Goal: Use online tool/utility: Use online tool/utility

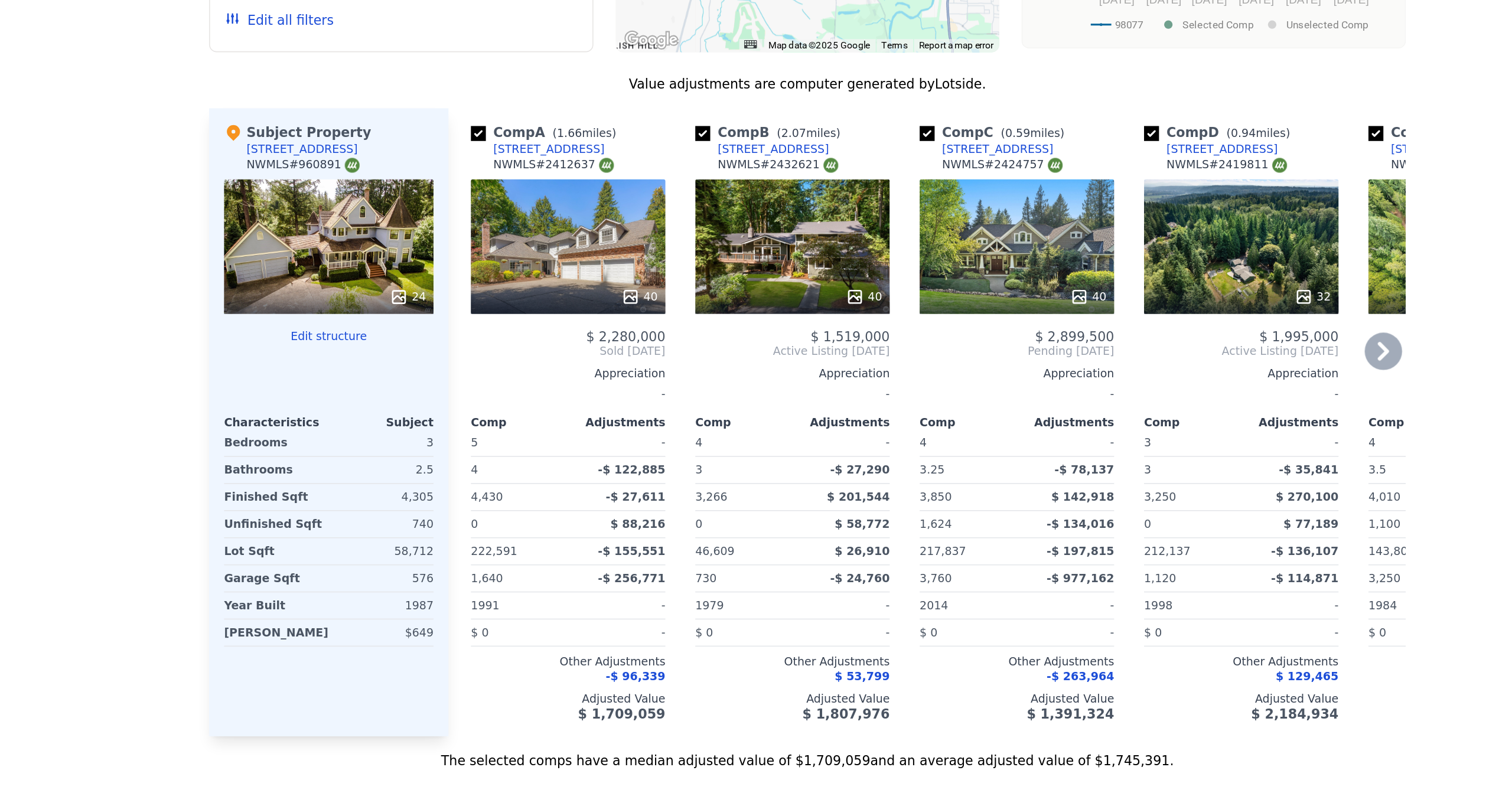
scroll to position [1078, 0]
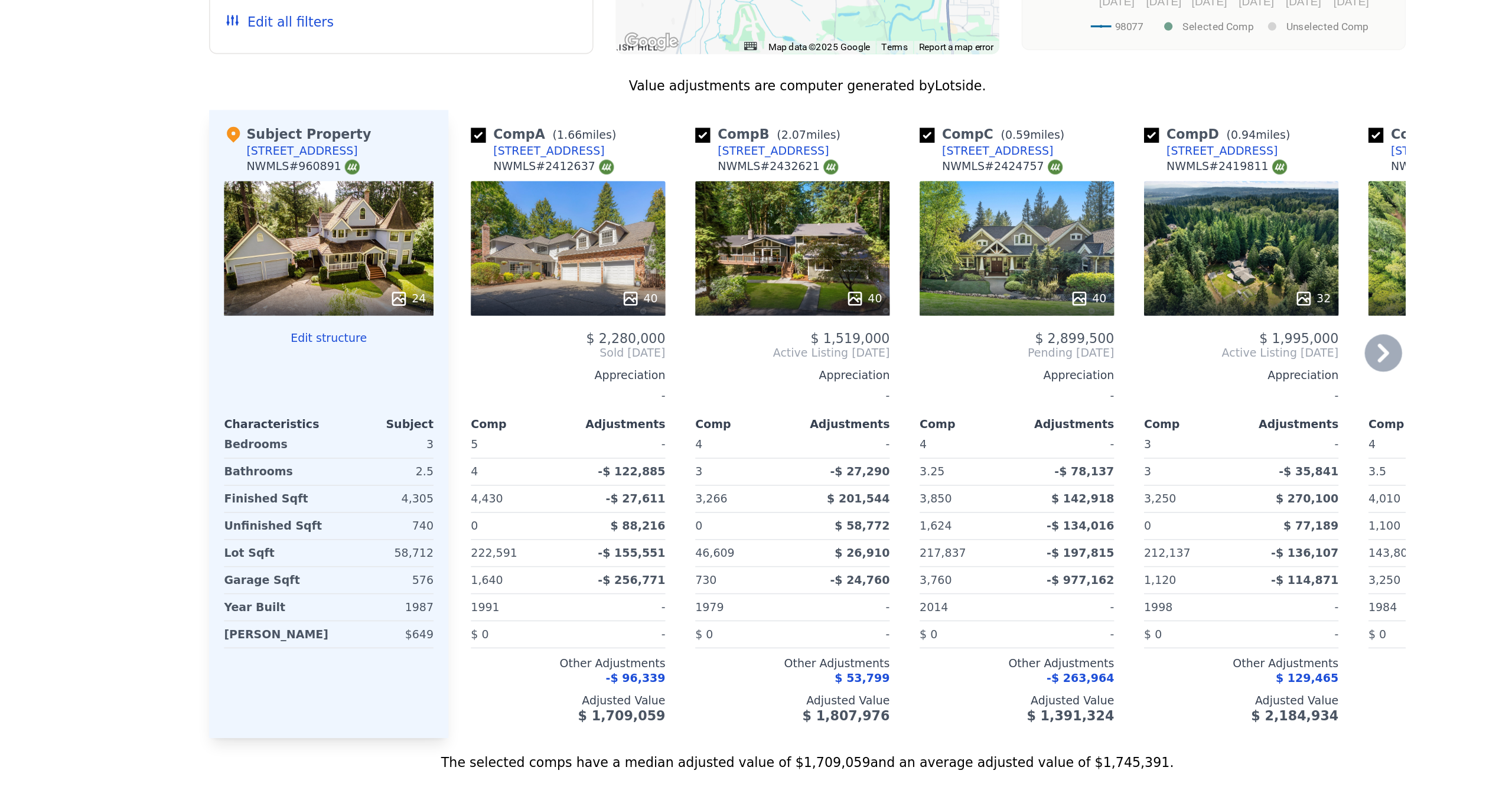
click at [543, 263] on div "40" at bounding box center [604, 305] width 123 height 85
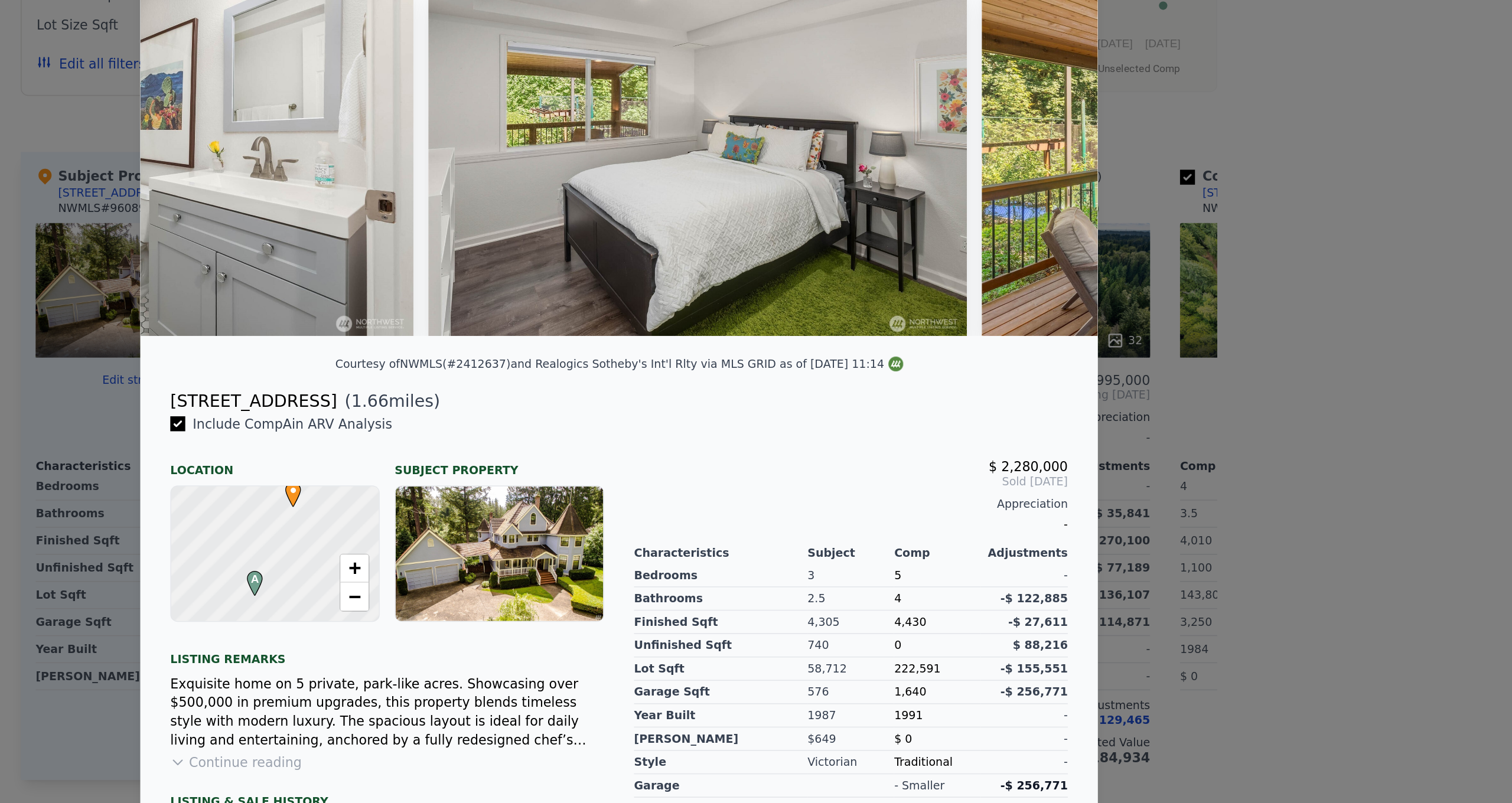
scroll to position [0, 9681]
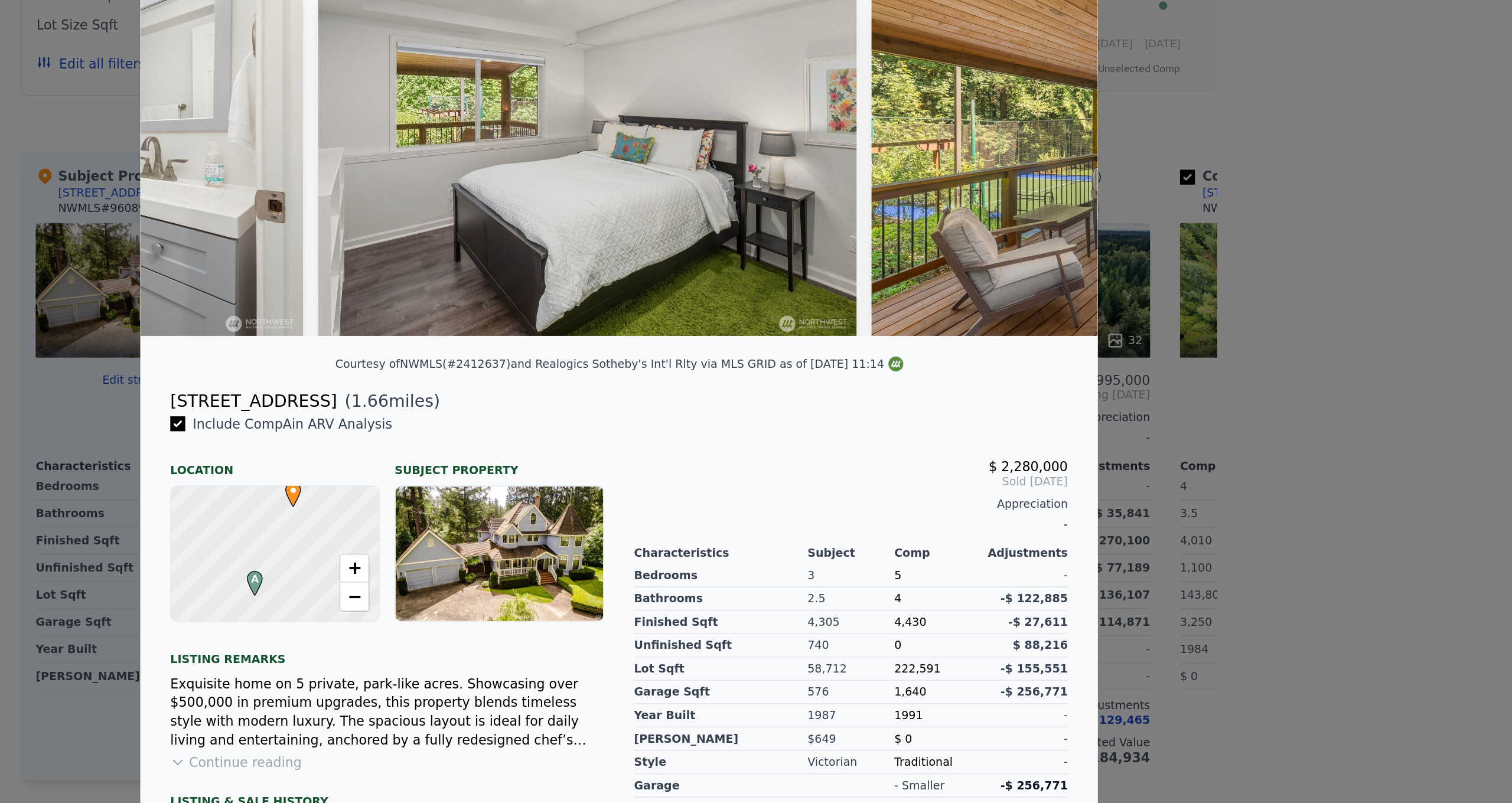
click at [809, 158] on div at bounding box center [756, 402] width 1512 height 803
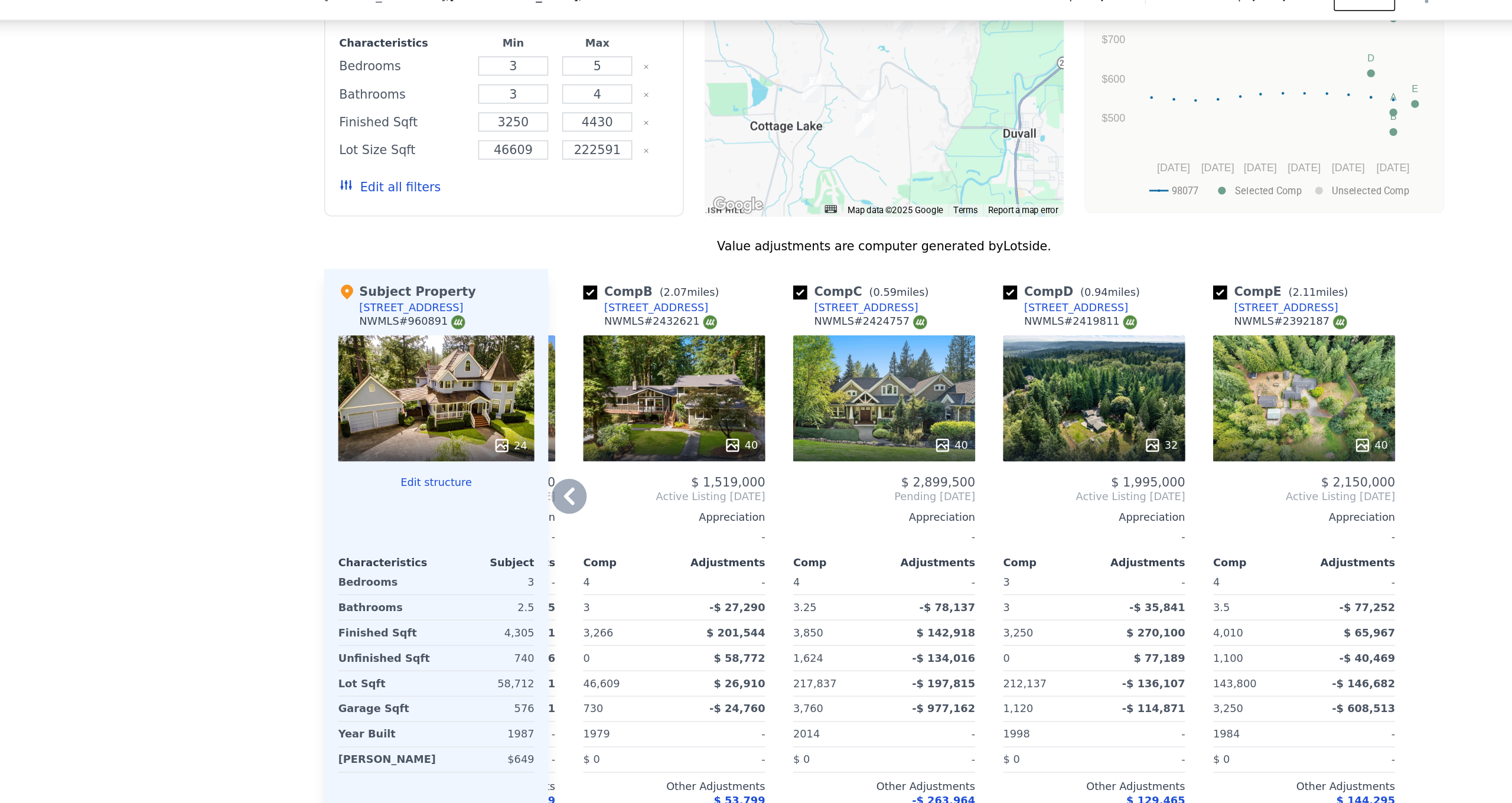
scroll to position [1103, 0]
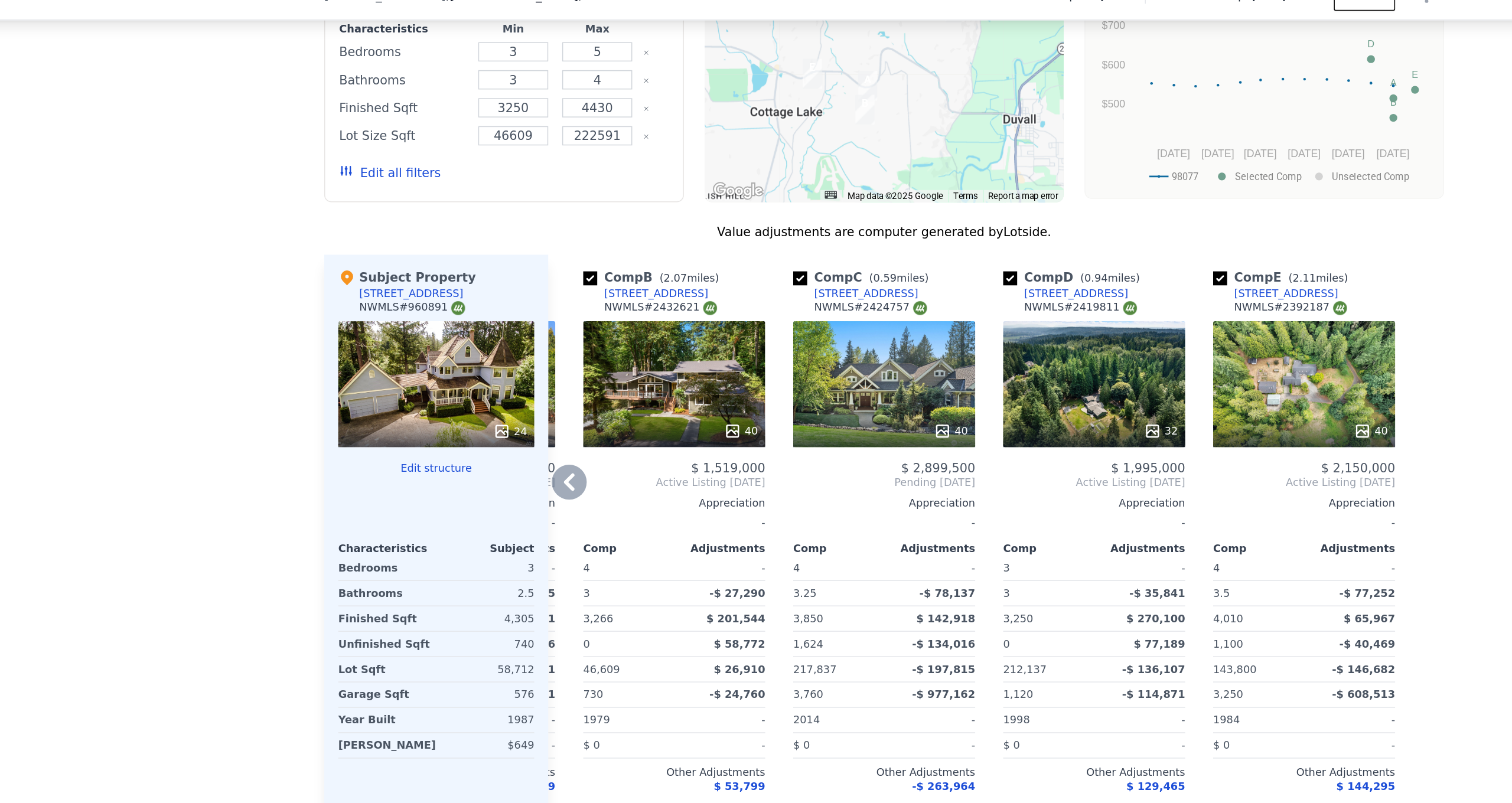
click at [837, 301] on div at bounding box center [898, 311] width 123 height 22
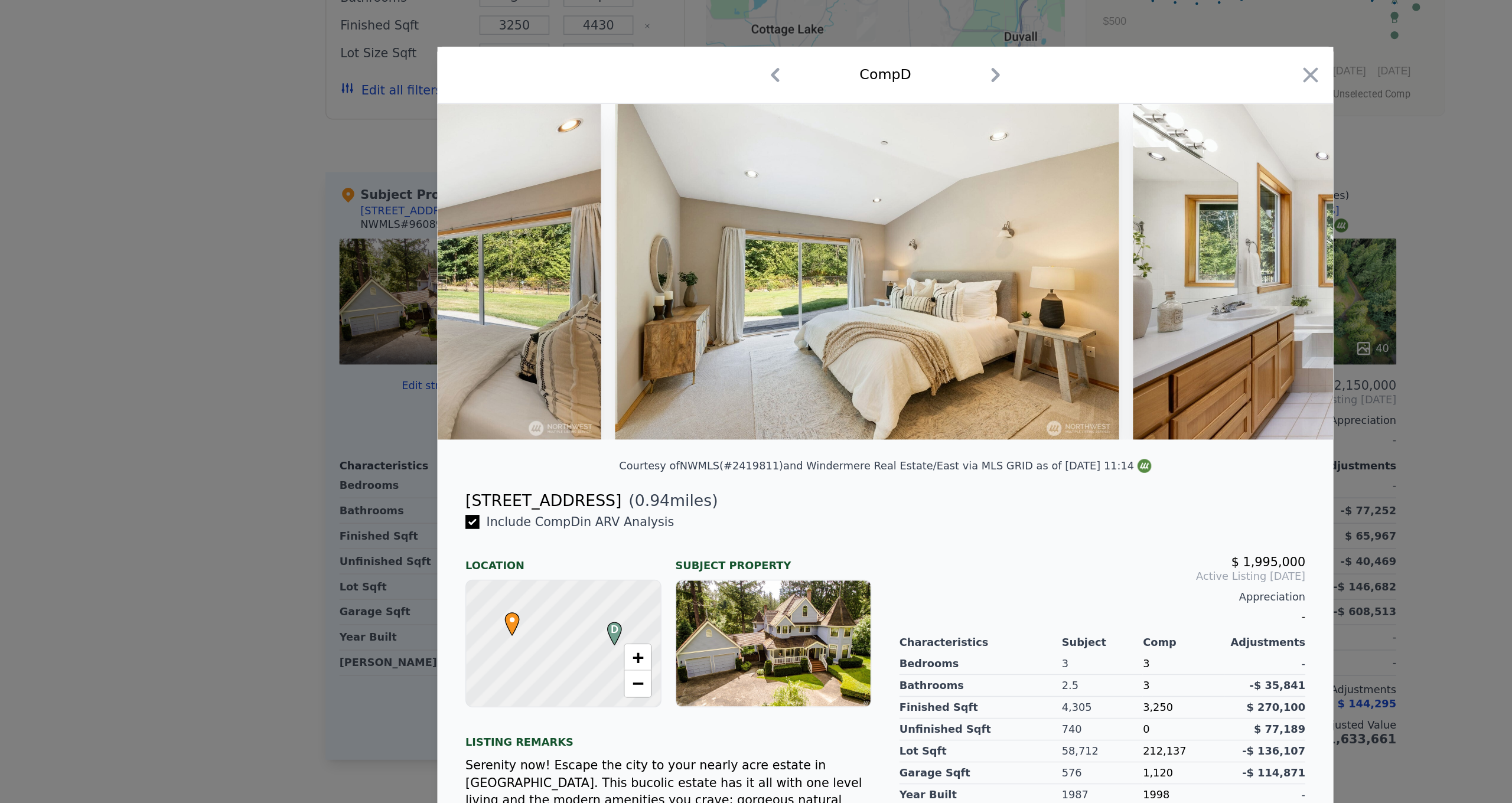
scroll to position [0, 4872]
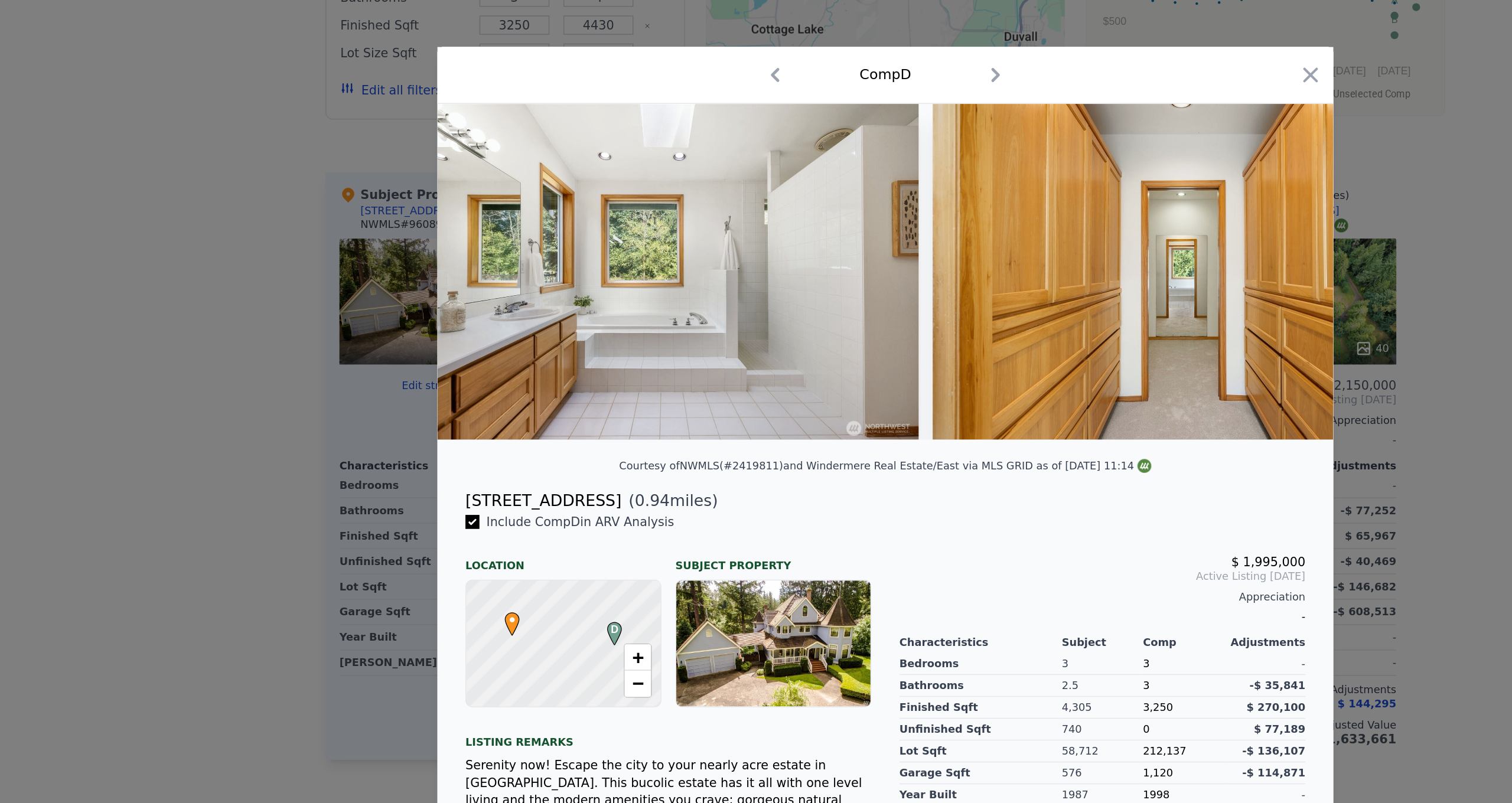
click at [988, 221] on div at bounding box center [756, 402] width 1512 height 803
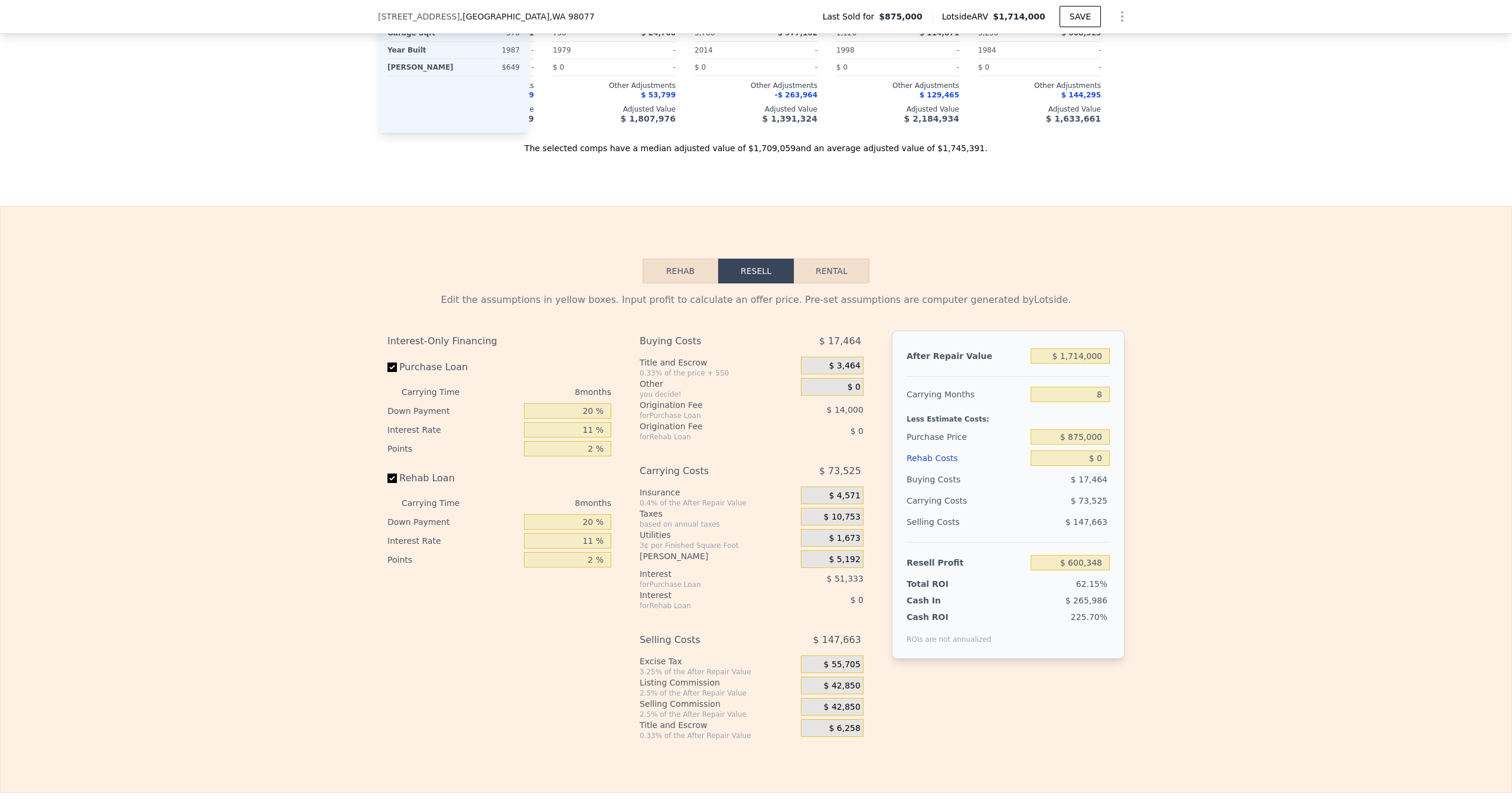
scroll to position [1568, 0]
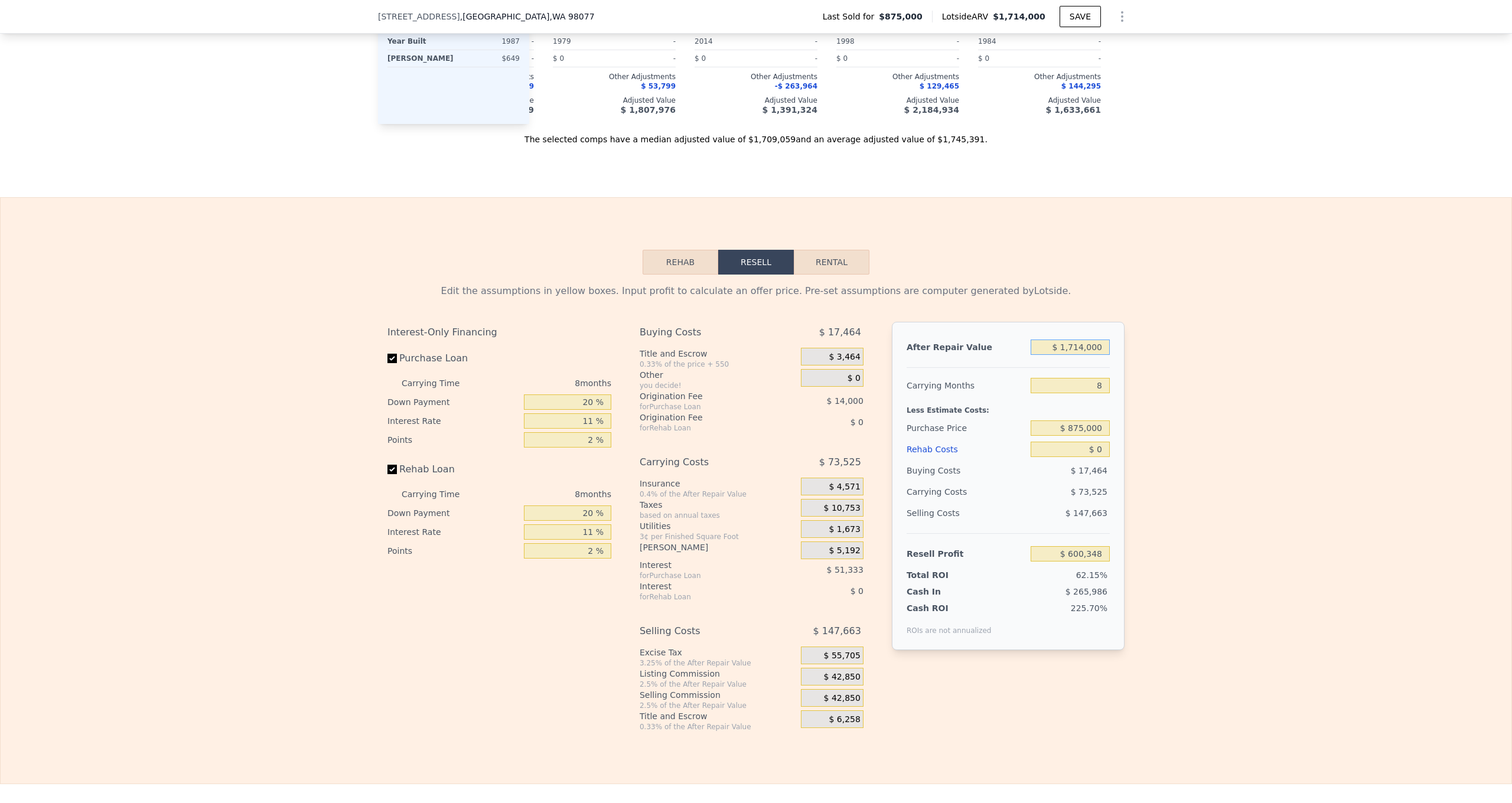
click at [1041, 350] on input "$ 1,714,000" at bounding box center [1070, 347] width 79 height 15
type input "$ 2"
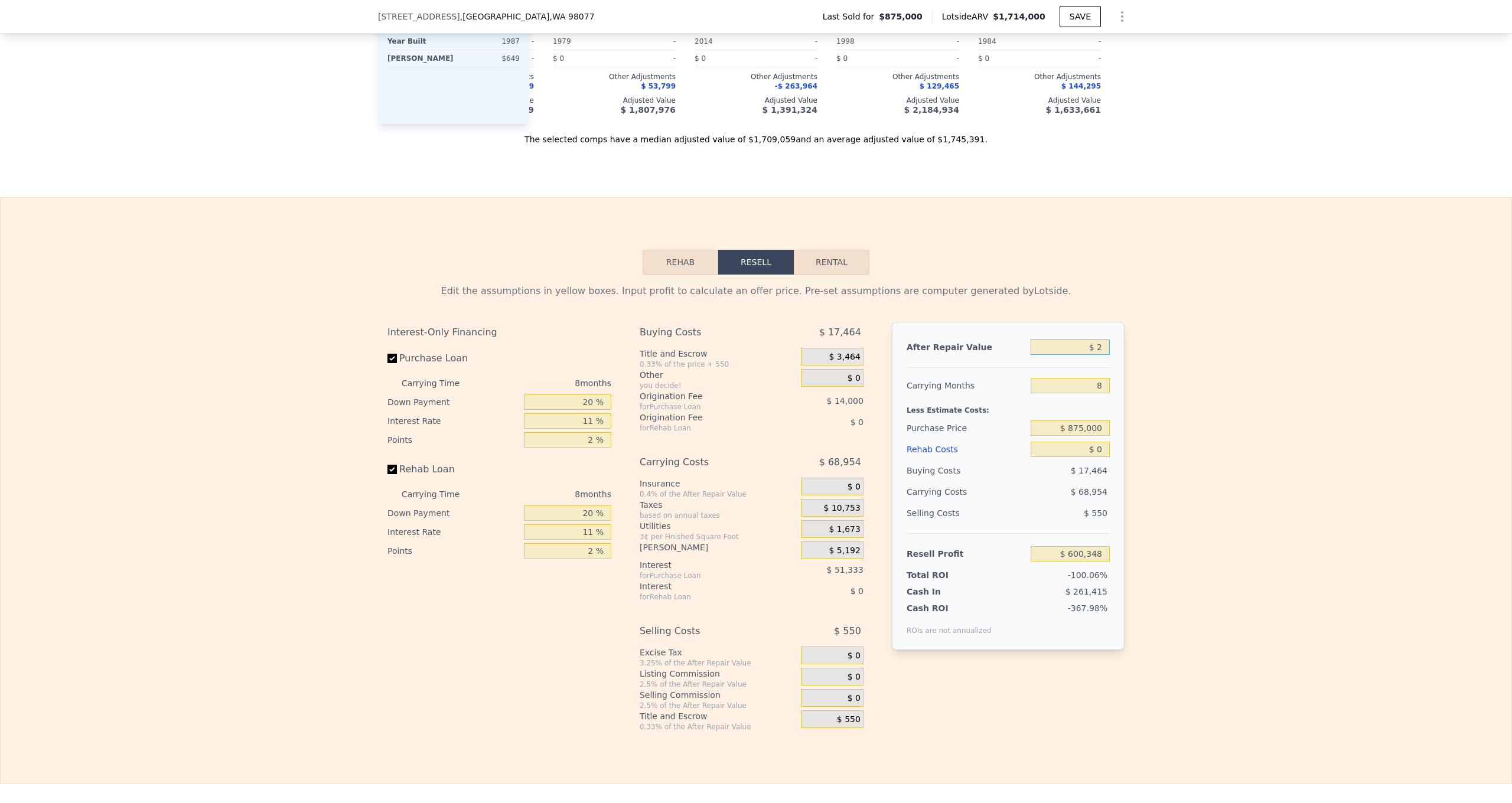
type input "-$ 961,966"
type input "$ 21"
type input "-$ 961,950"
type input "$ 215"
type input "-$ 961,772"
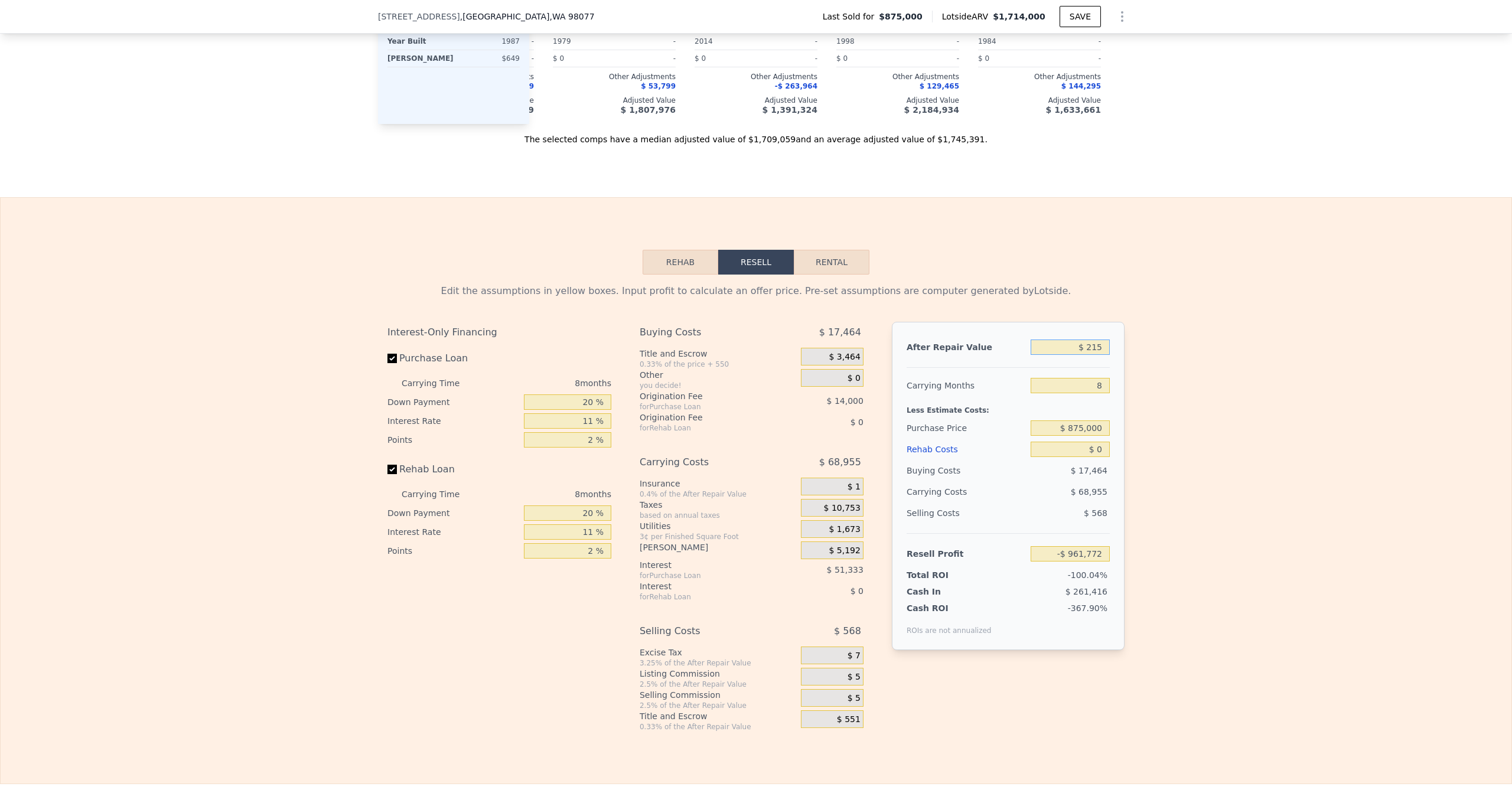
type input "$ 2,150"
type input "-$ 960,009"
type input "$ 21,500"
type input "-$ 942,372"
type input "$ 215,000"
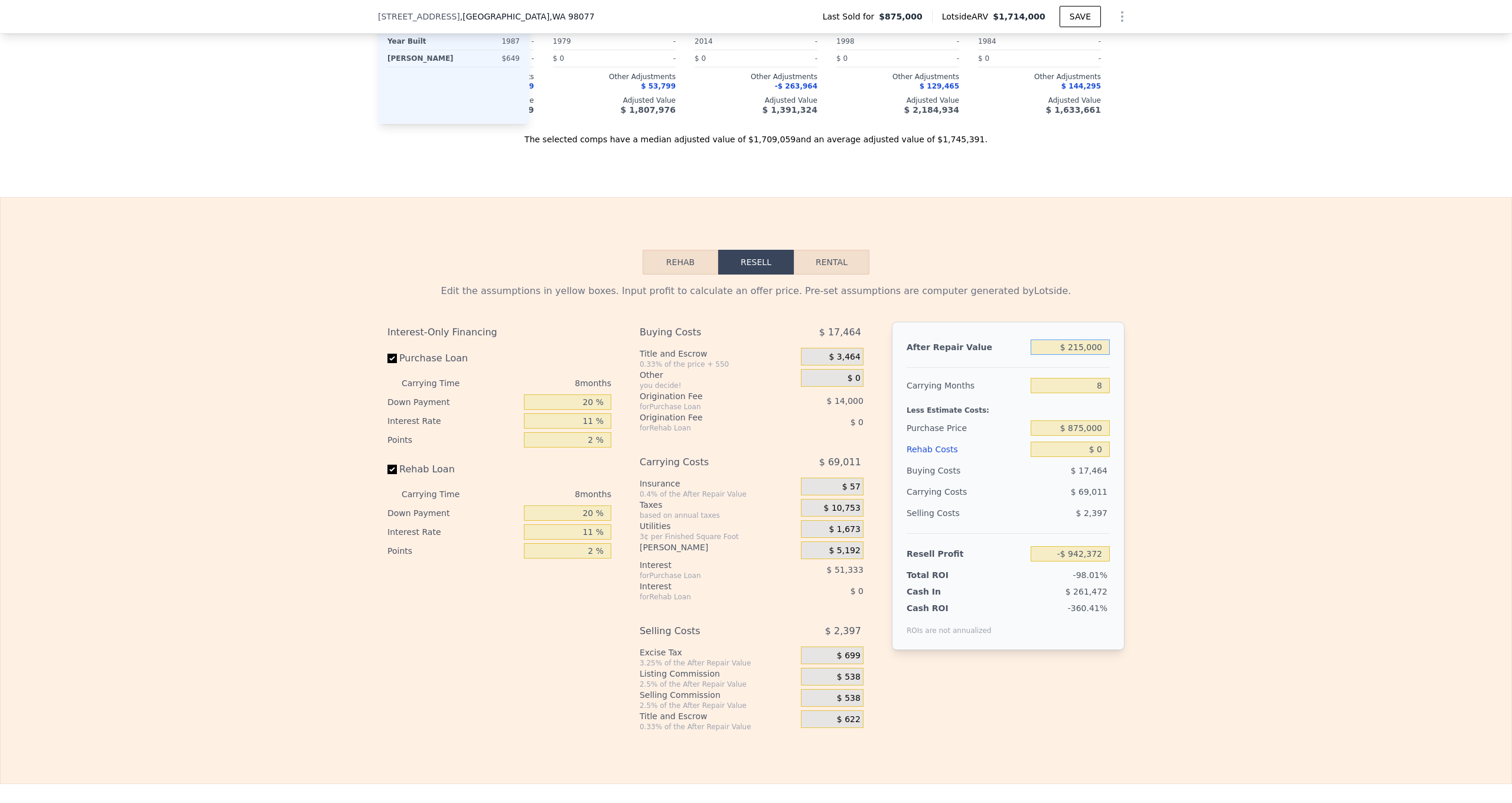
type input "-$ 765,995"
type input "$ 2,150,000"
type input "$ 997,764"
click at [1075, 386] on input "8" at bounding box center [1070, 386] width 79 height 15
click at [1041, 429] on input "$ 875,000" at bounding box center [1070, 428] width 79 height 15
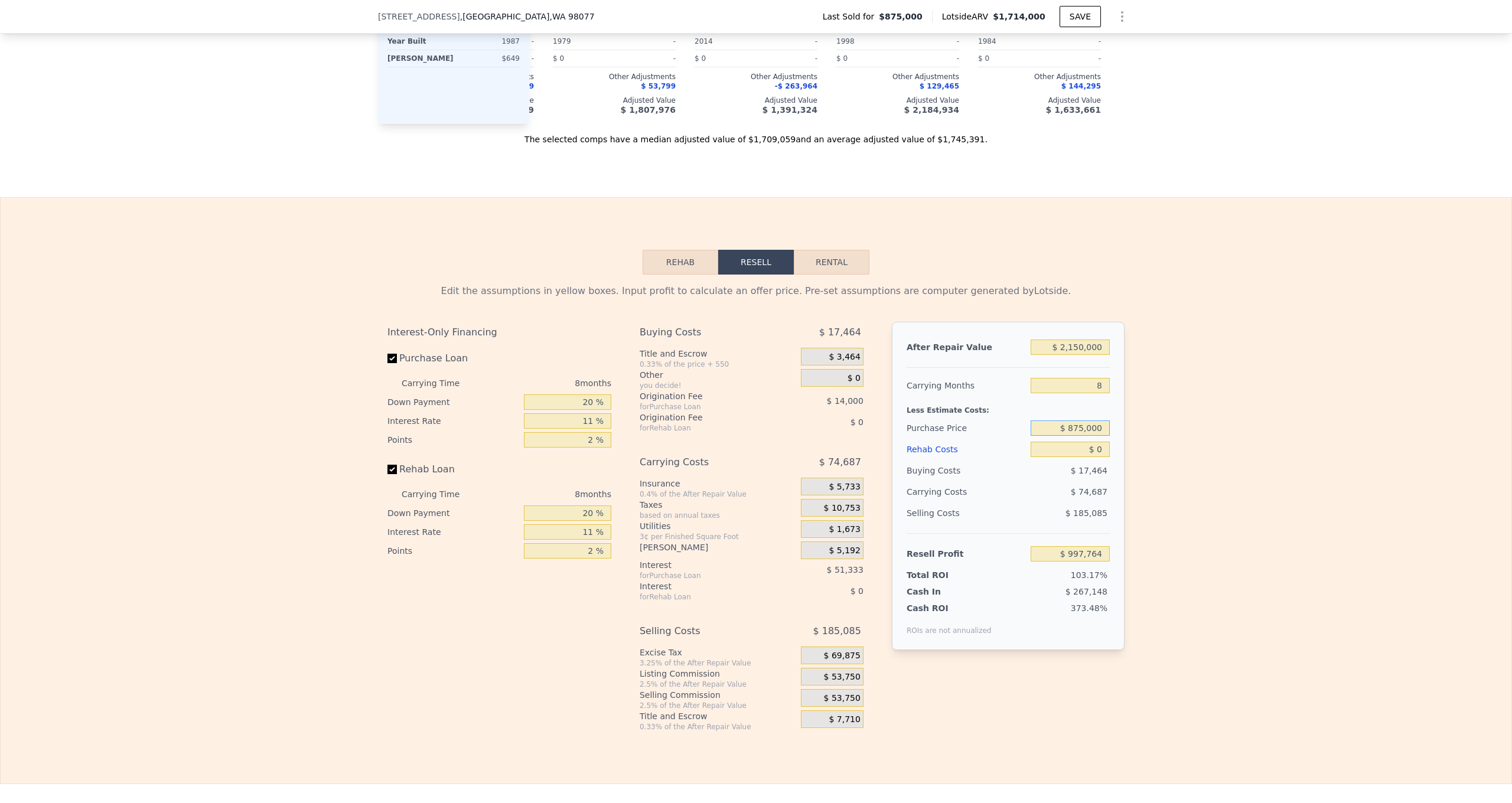
click at [1041, 429] on input "$ 875,000" at bounding box center [1070, 428] width 79 height 15
click at [1078, 381] on input "8" at bounding box center [1070, 386] width 79 height 15
click at [1051, 425] on input "$ 875,000" at bounding box center [1070, 428] width 79 height 15
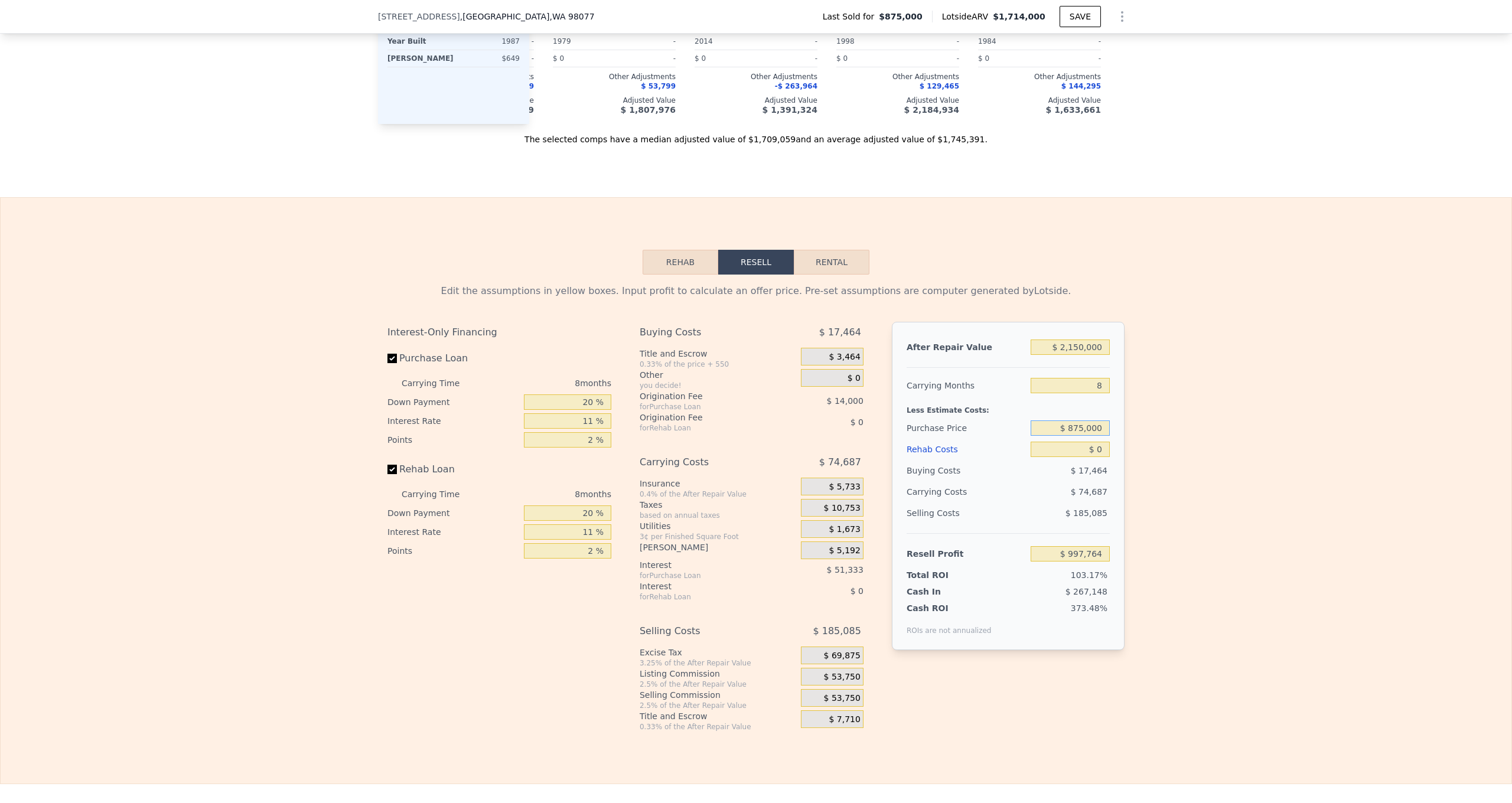
click at [1051, 425] on input "$ 875,000" at bounding box center [1070, 428] width 79 height 15
type input "$ 1,100,000"
type input "$ 755,215"
click at [1058, 450] on input "$ 0" at bounding box center [1070, 449] width 79 height 15
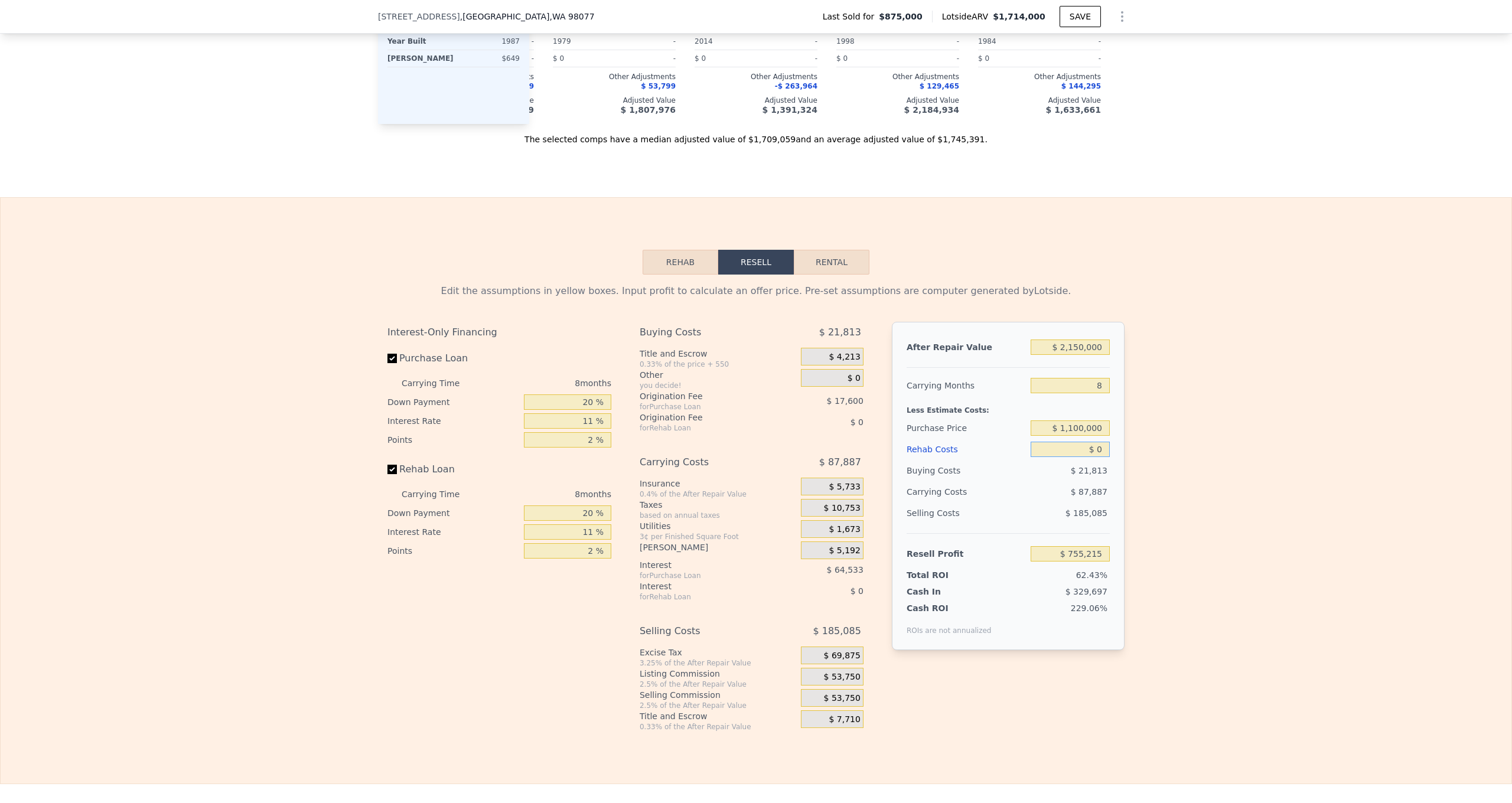
click at [1058, 450] on input "$ 0" at bounding box center [1070, 449] width 79 height 15
type input "$ 3"
type input "$ 755,212"
type input "$ 37"
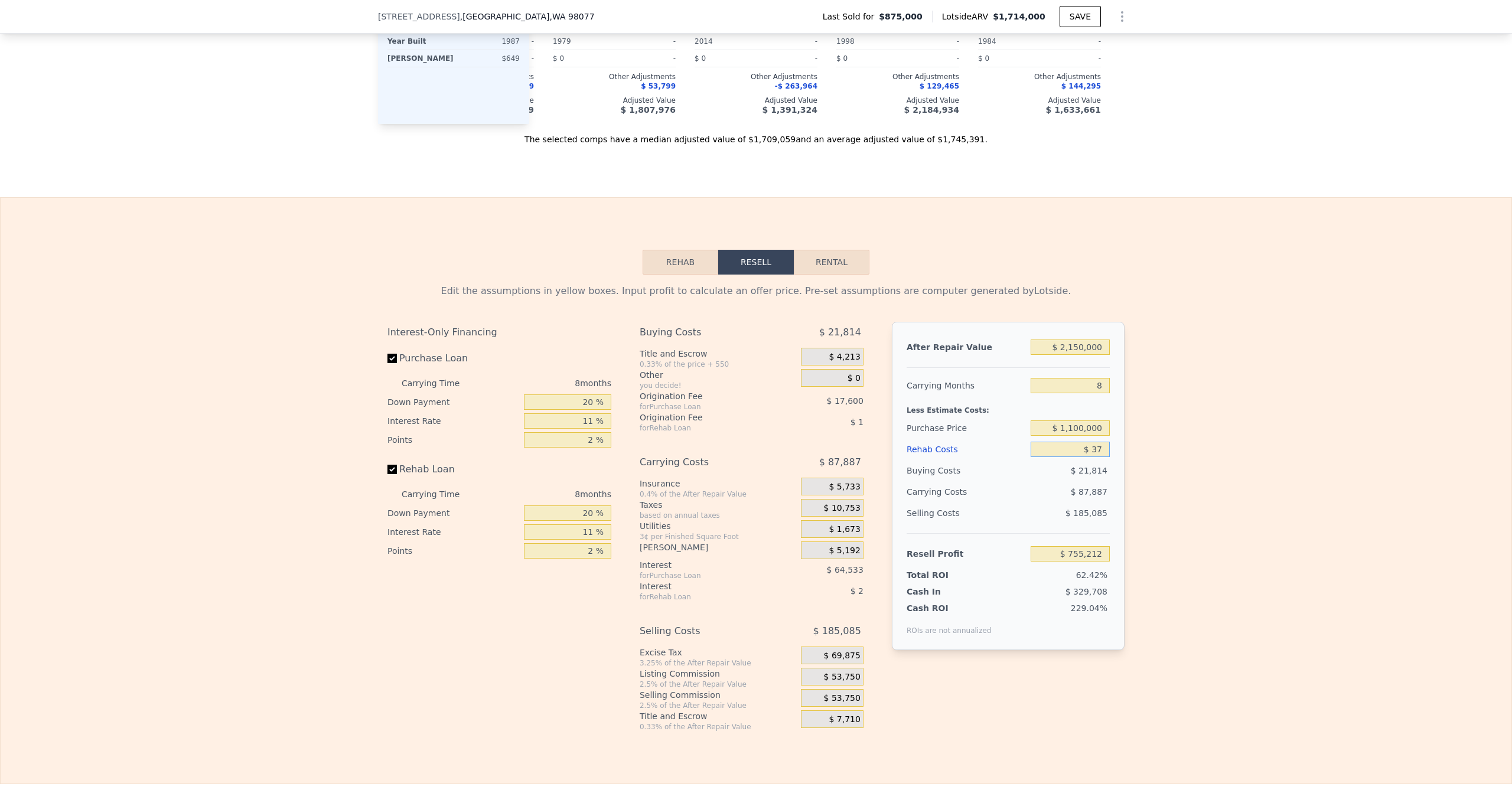
type input "$ 755,177"
type input "$ 370"
type input "$ 754,815"
type input "$ 3,700"
type input "$ 751,240"
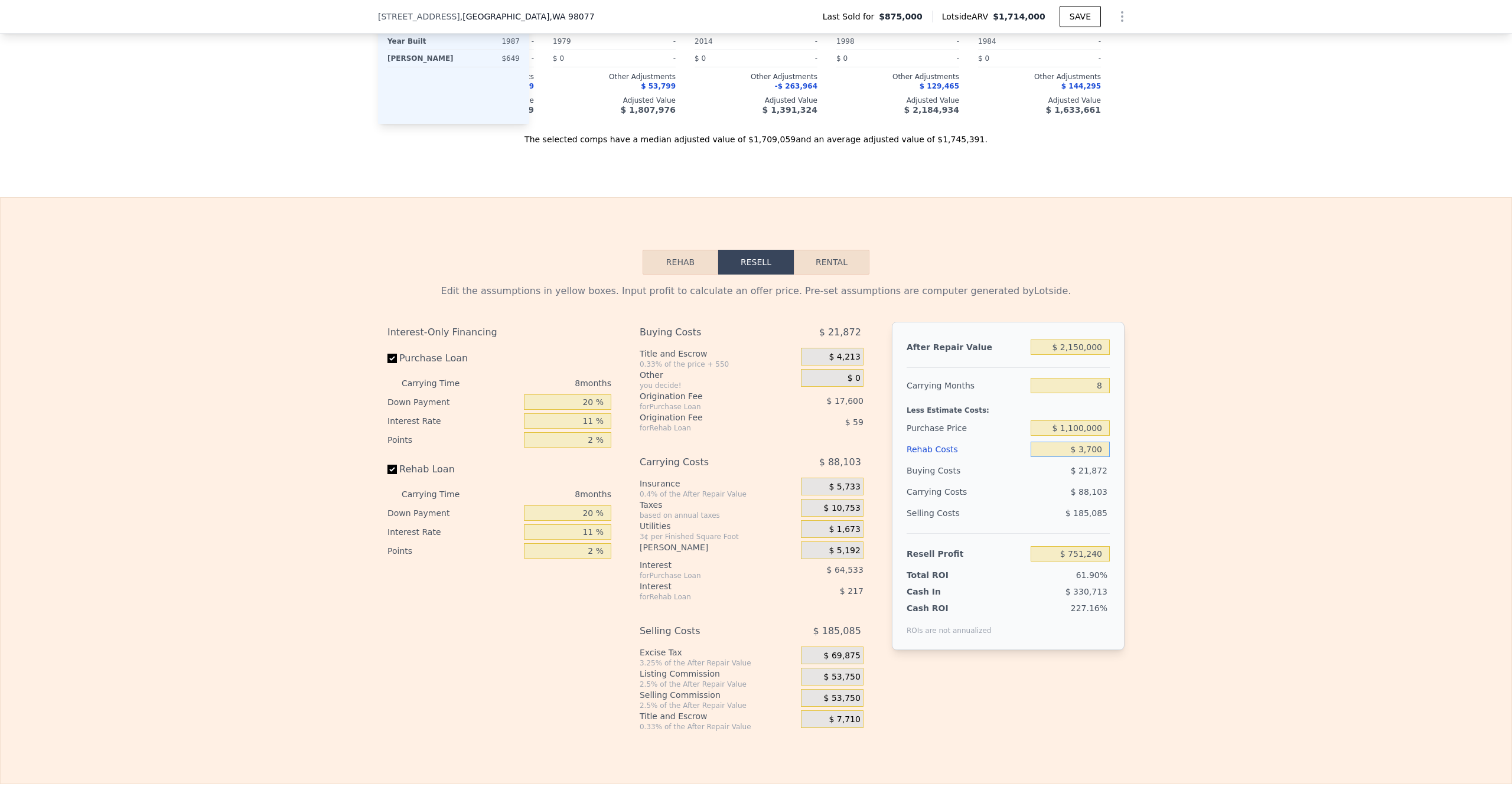
type input "$ 37,000"
type input "$ 715,455"
type input "$ 370,000"
type input "$ 357,591"
click at [1041, 497] on div "$ 109,591" at bounding box center [1047, 492] width 125 height 22
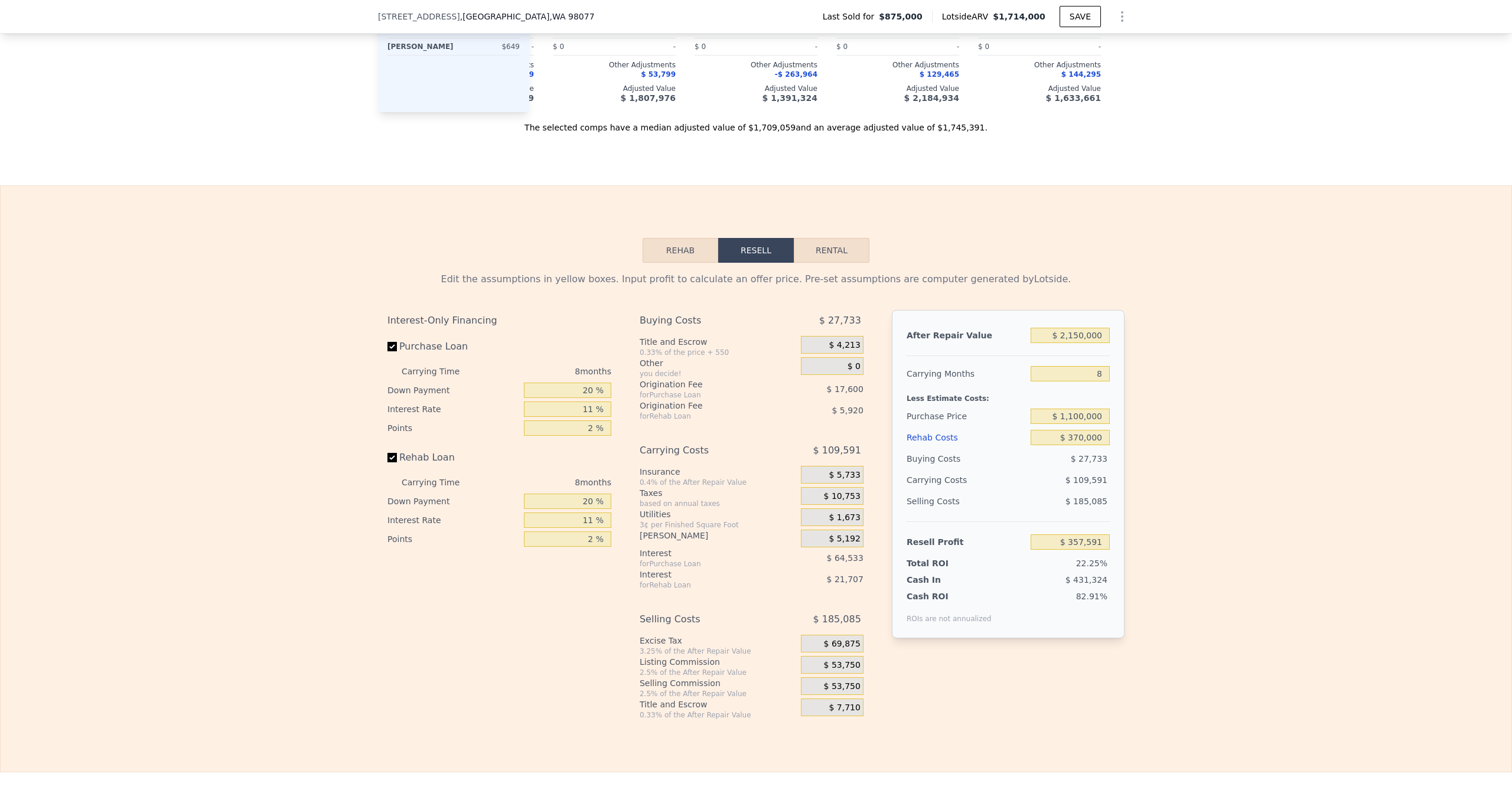
scroll to position [1573, 0]
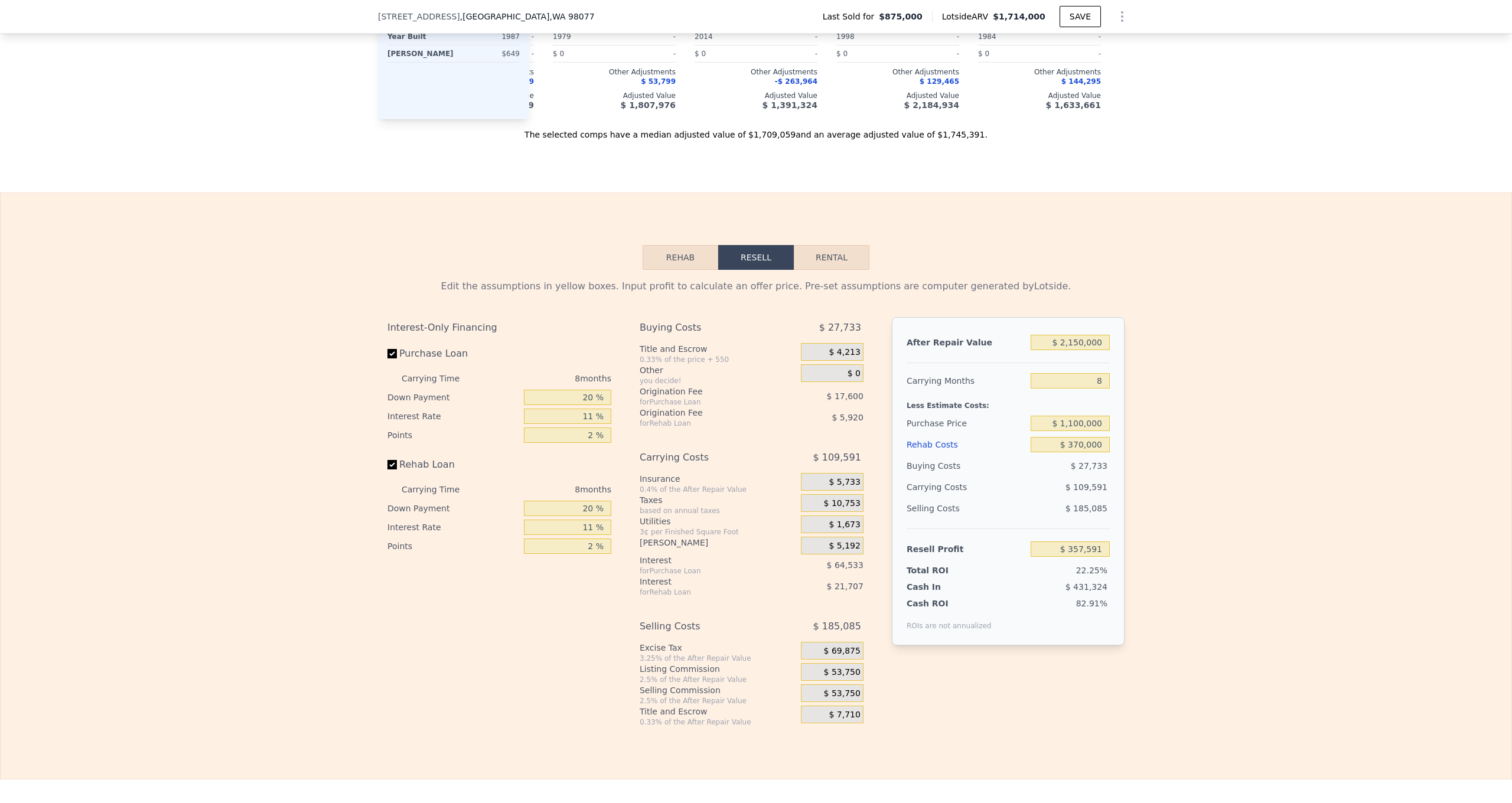
click at [1052, 414] on div "$ 1,100,000" at bounding box center [1070, 423] width 79 height 22
click at [1050, 418] on input "$ 1,100,000" at bounding box center [1070, 423] width 79 height 15
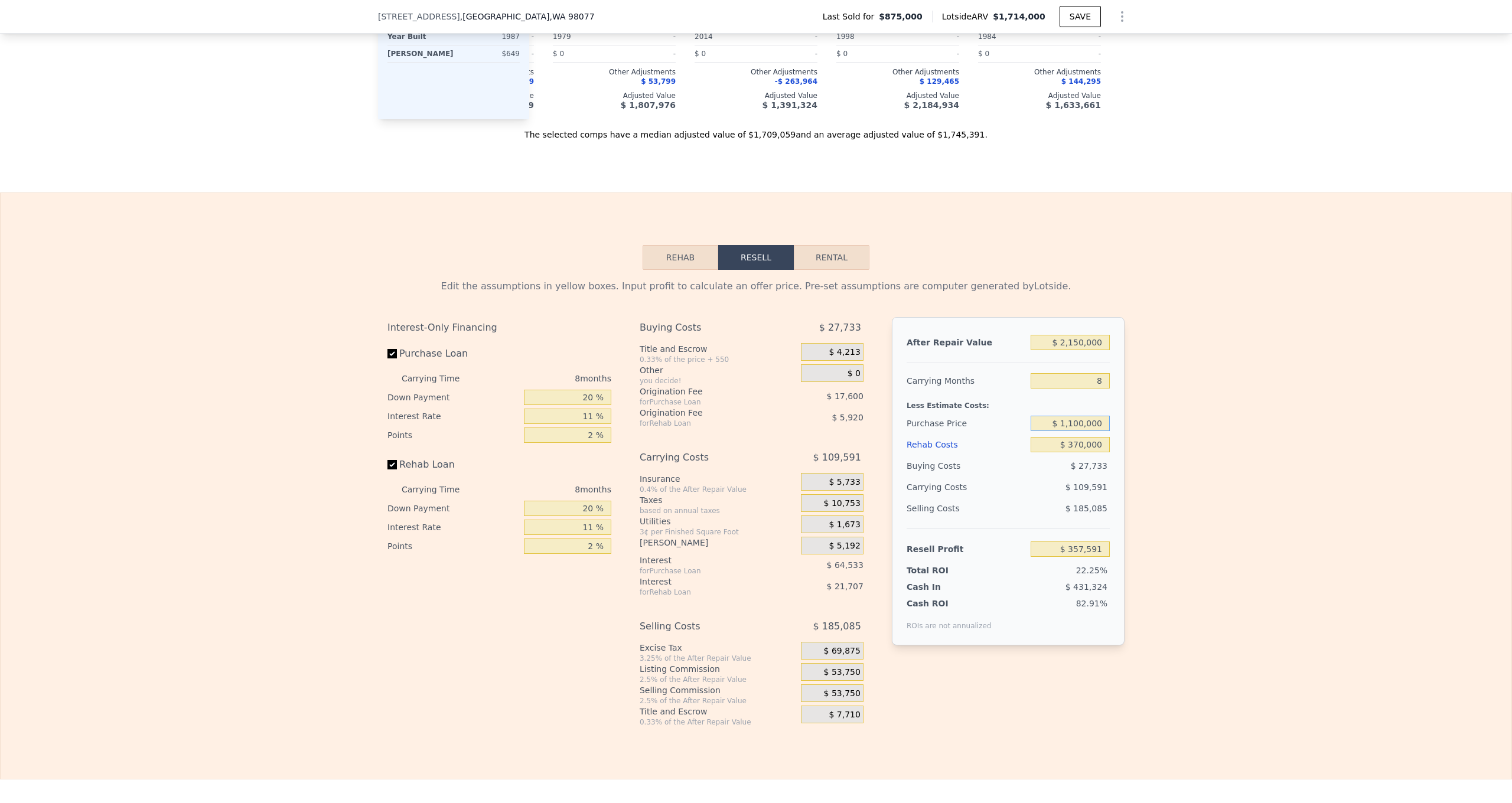
click at [1050, 418] on input "$ 1,100,000" at bounding box center [1070, 423] width 79 height 15
type input "$ 1,200,000"
type input "$ 249,794"
click at [1079, 343] on input "$ 2,150,000" at bounding box center [1070, 342] width 79 height 15
click at [1074, 343] on input "$ 2,150,000" at bounding box center [1070, 342] width 79 height 15
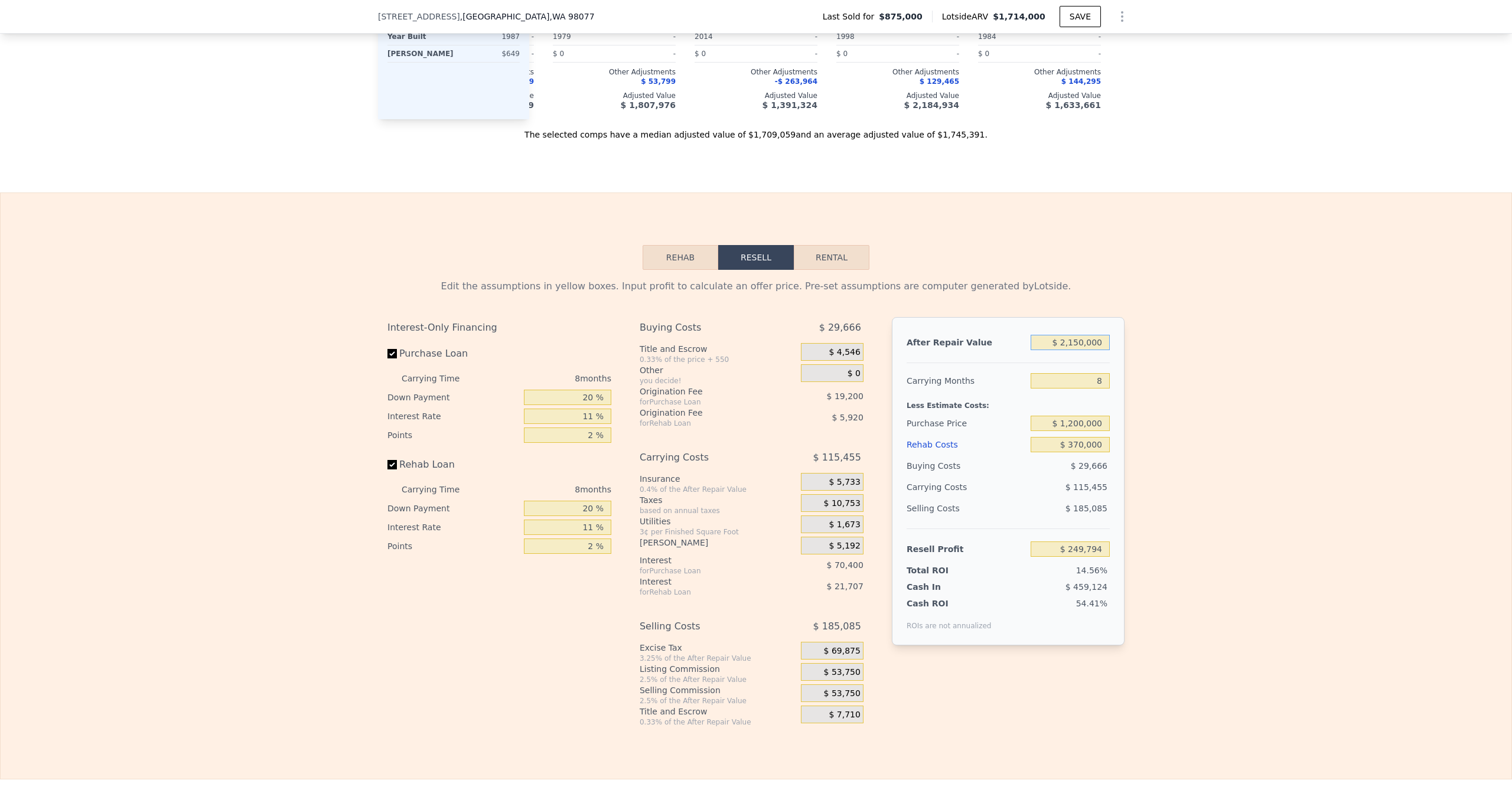
type input "$ 250,000"
type input "-$ 1,482,063"
type input "$ 2,050,000"
type input "$ 158,643"
type input "$ 200,000"
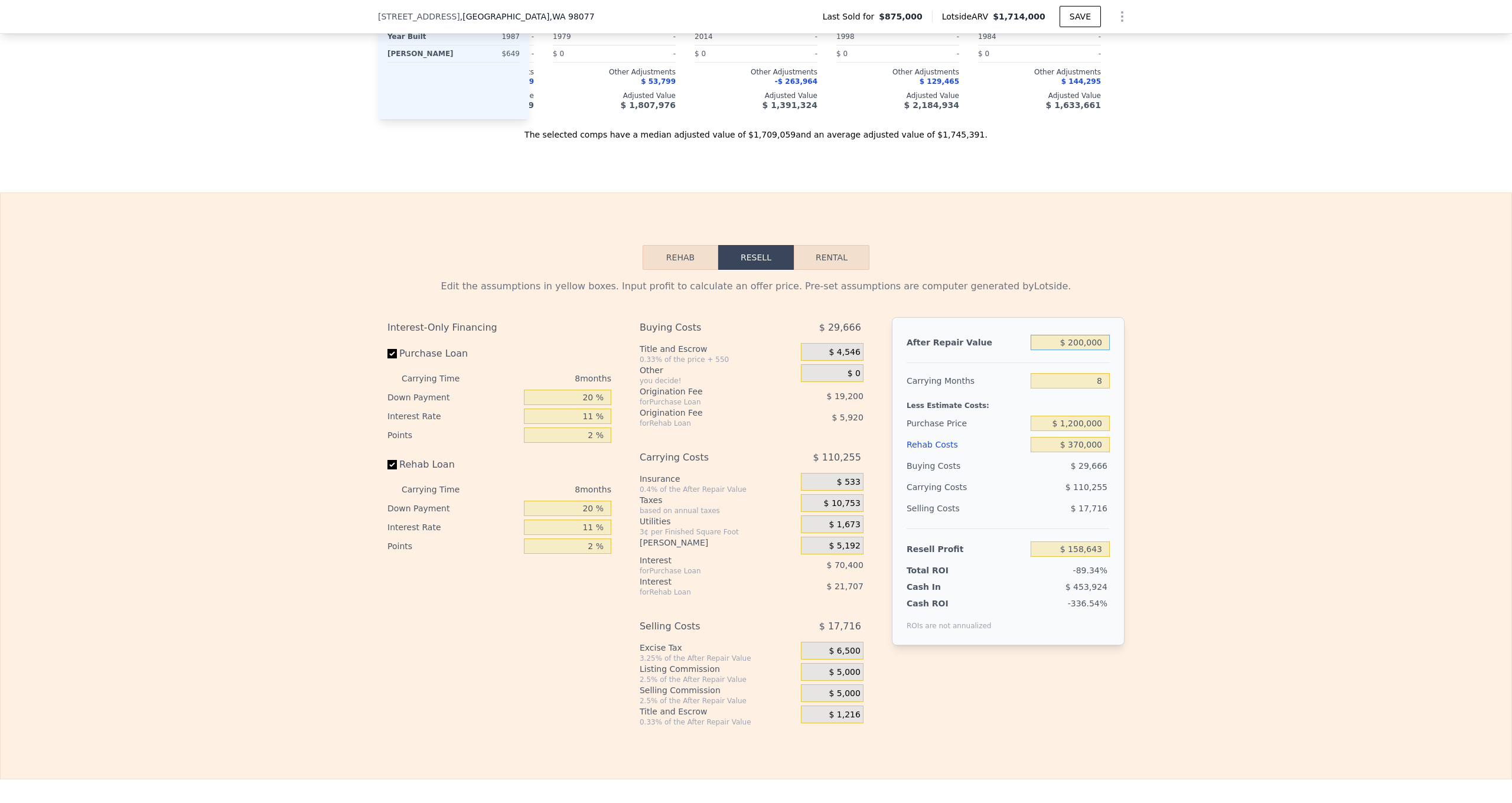
type input "-$ 1,527,637"
type input "$ 2,010,000"
type input "$ 122,184"
type input "$ 210,000"
type input "-$ 1,518,522"
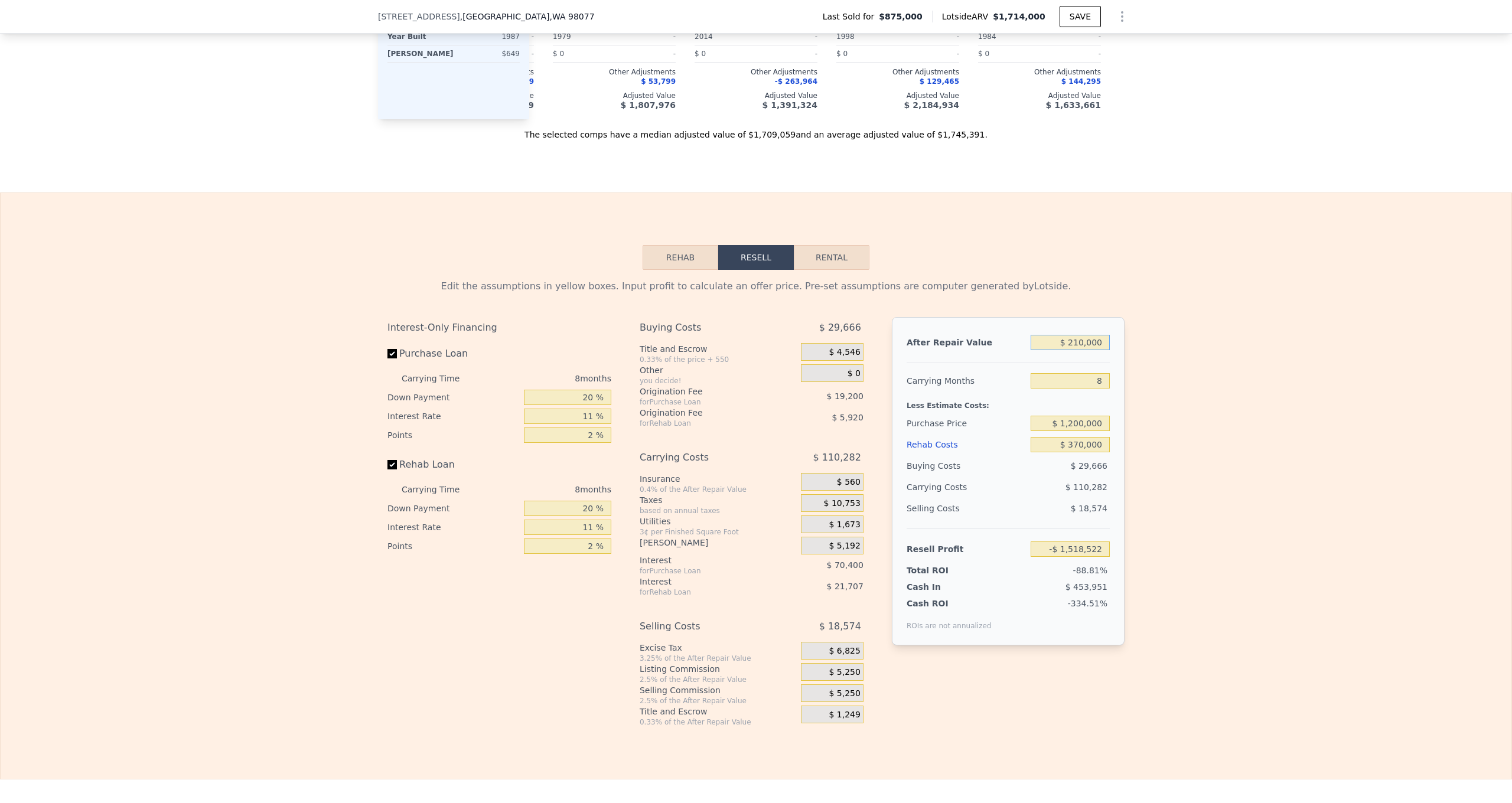
type input "$ 2,100,000"
type input "$ 204,219"
click at [1059, 364] on div "After Repair Value $ 2,100,000 Carrying Months 8 Less Estimate Costs: Purchase …" at bounding box center [1008, 481] width 233 height 328
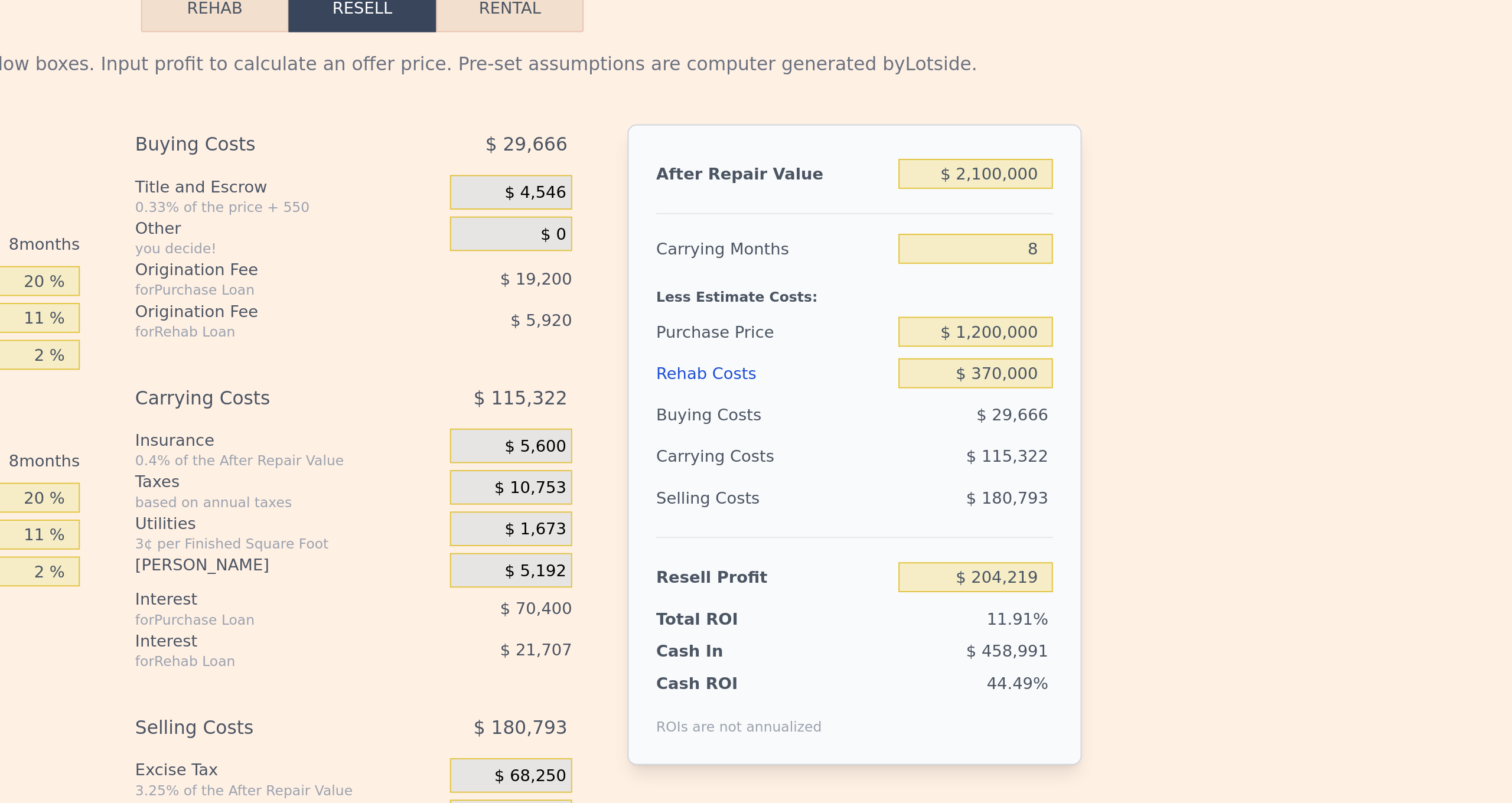
scroll to position [1631, 0]
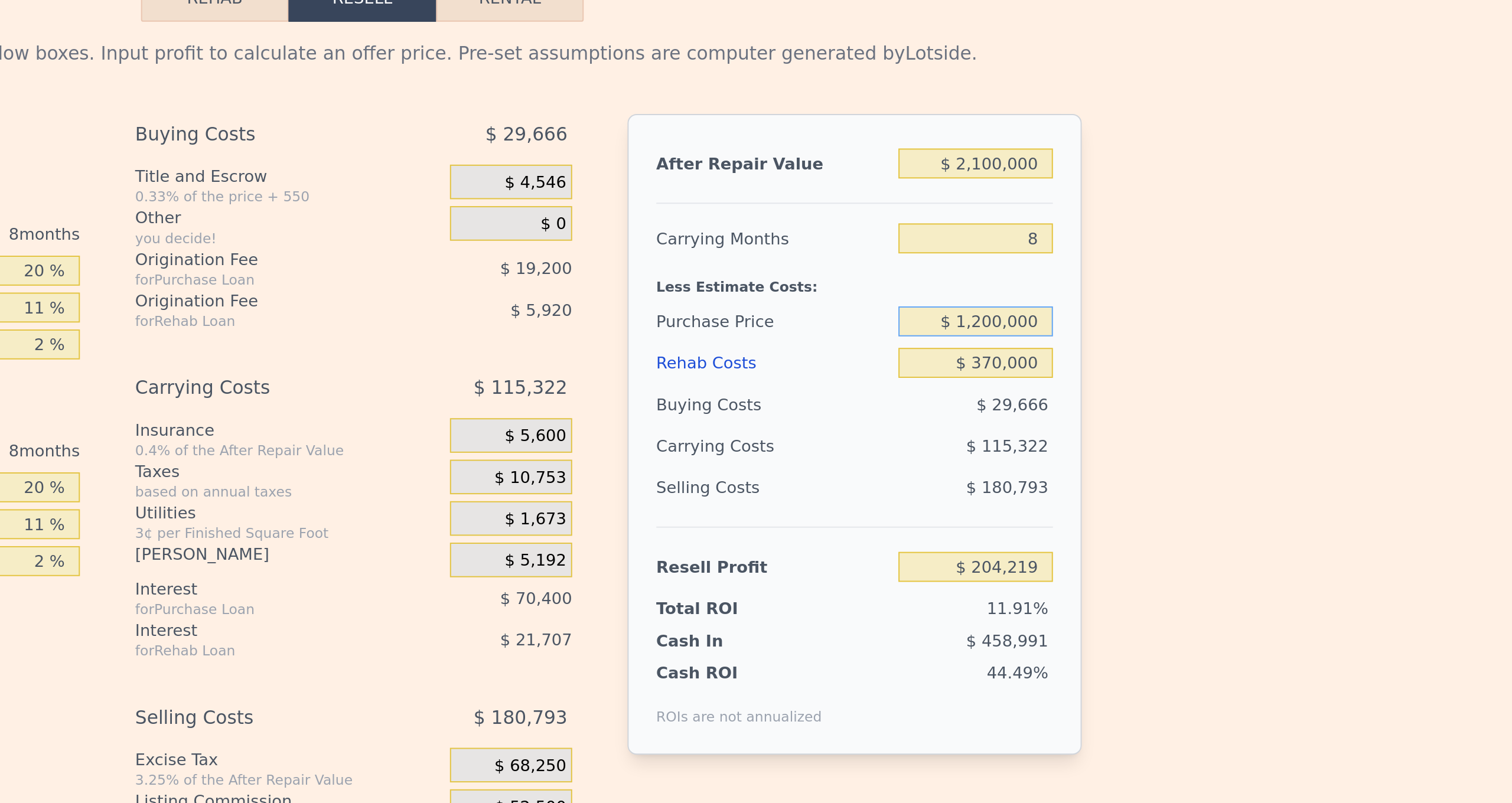
click at [1031, 357] on input "$ 1,200,000" at bounding box center [1070, 365] width 79 height 15
type input "$ 1,150,000"
type input "$ 258,121"
click at [1031, 397] on div "$ 28,700" at bounding box center [1070, 407] width 80 height 22
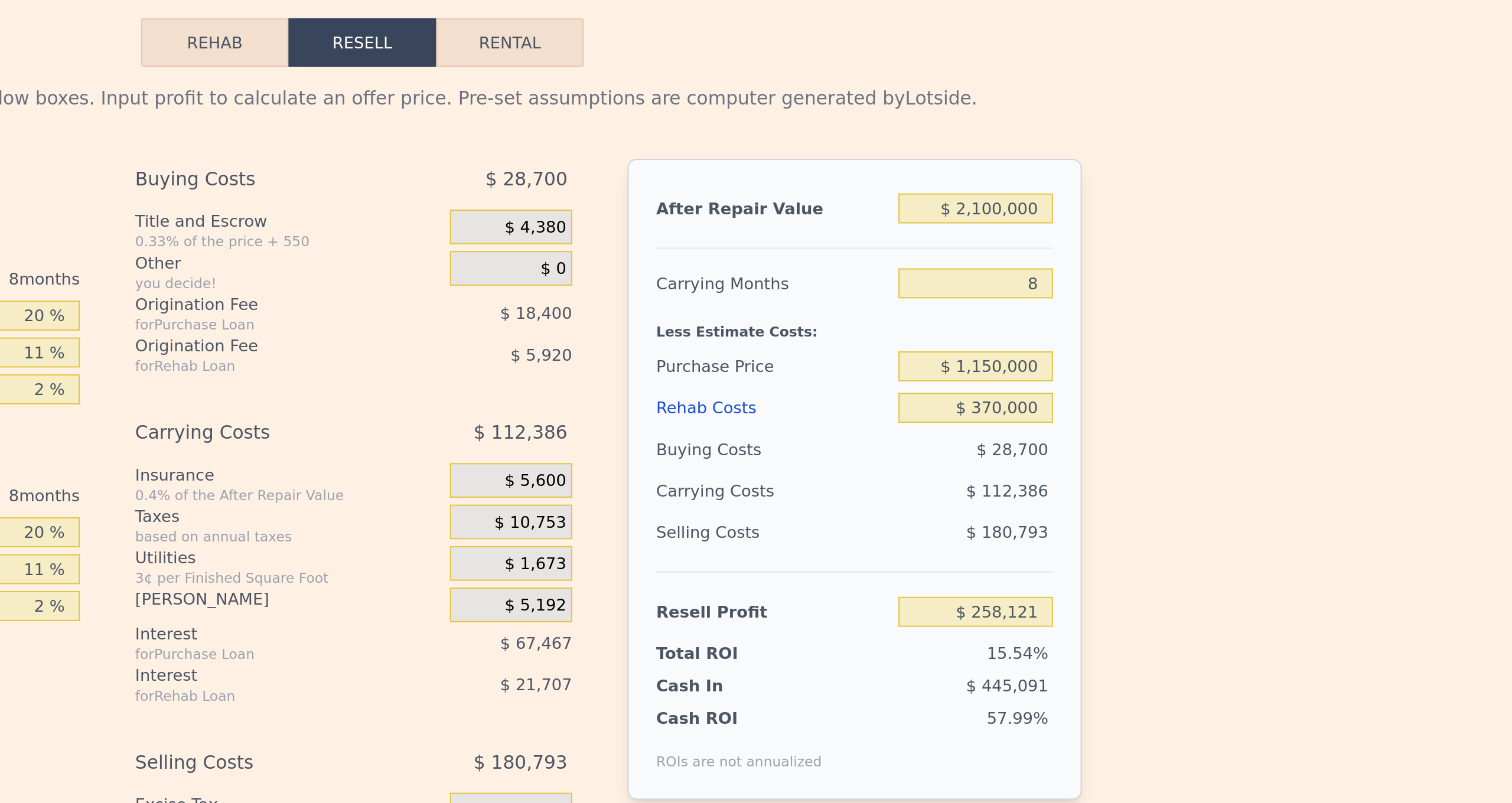
scroll to position [1598, 0]
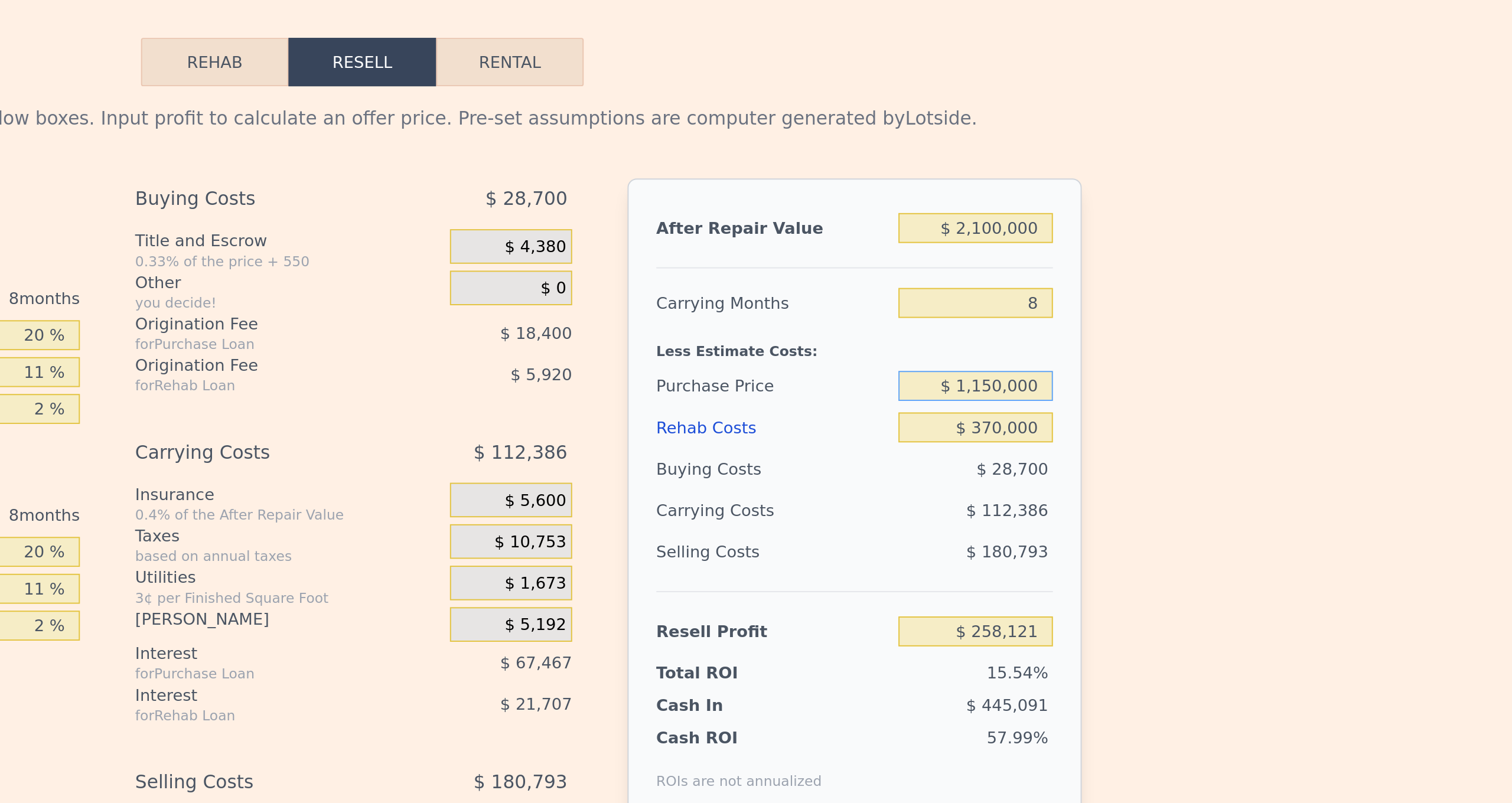
click at [1031, 390] on input "$ 1,150,000" at bounding box center [1070, 398] width 79 height 15
type input "$ 1,100,000"
type input "$ 312,016"
click at [1031, 430] on div "$ 27,733" at bounding box center [1070, 440] width 80 height 22
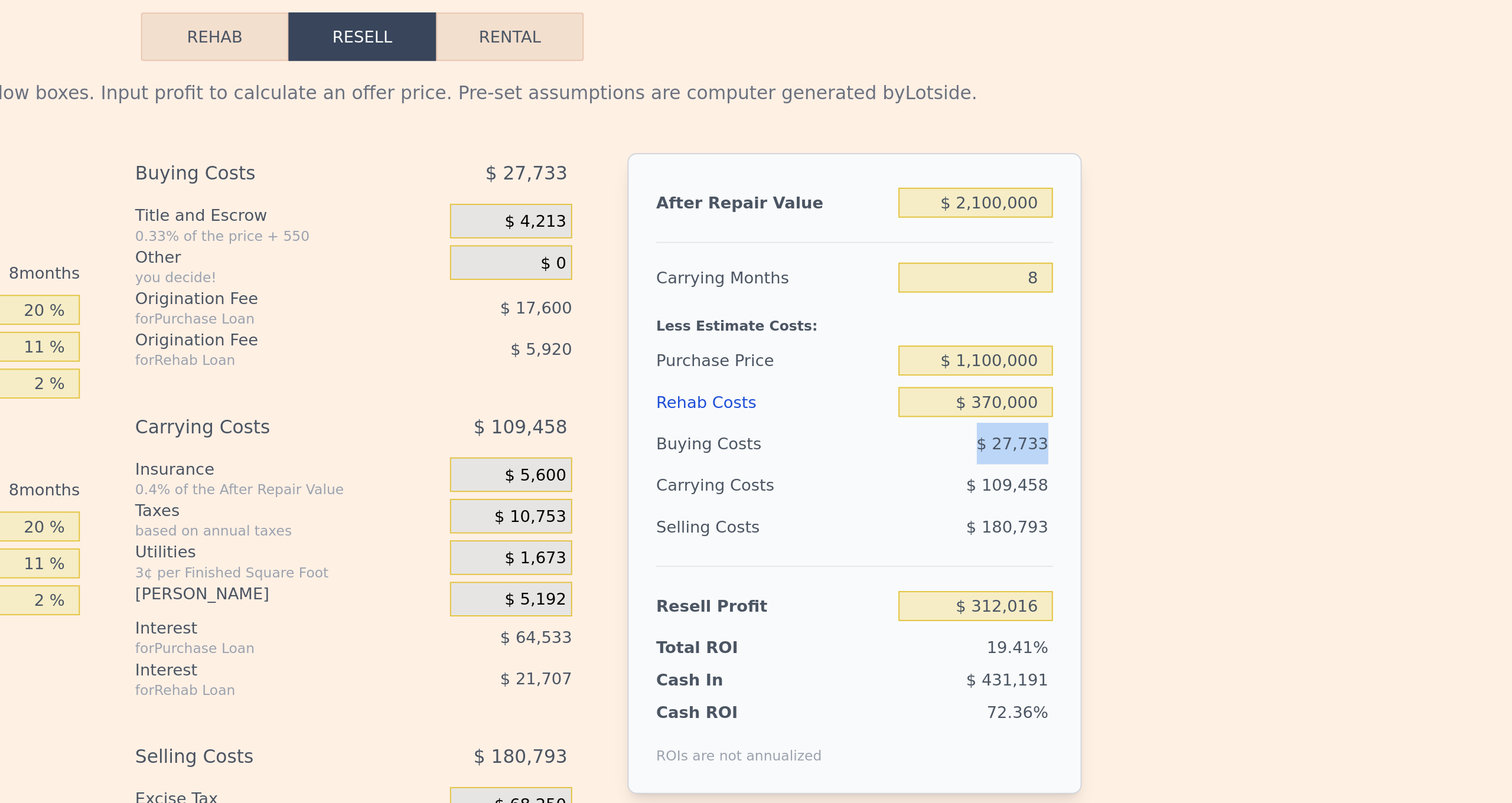
scroll to position [1614, 0]
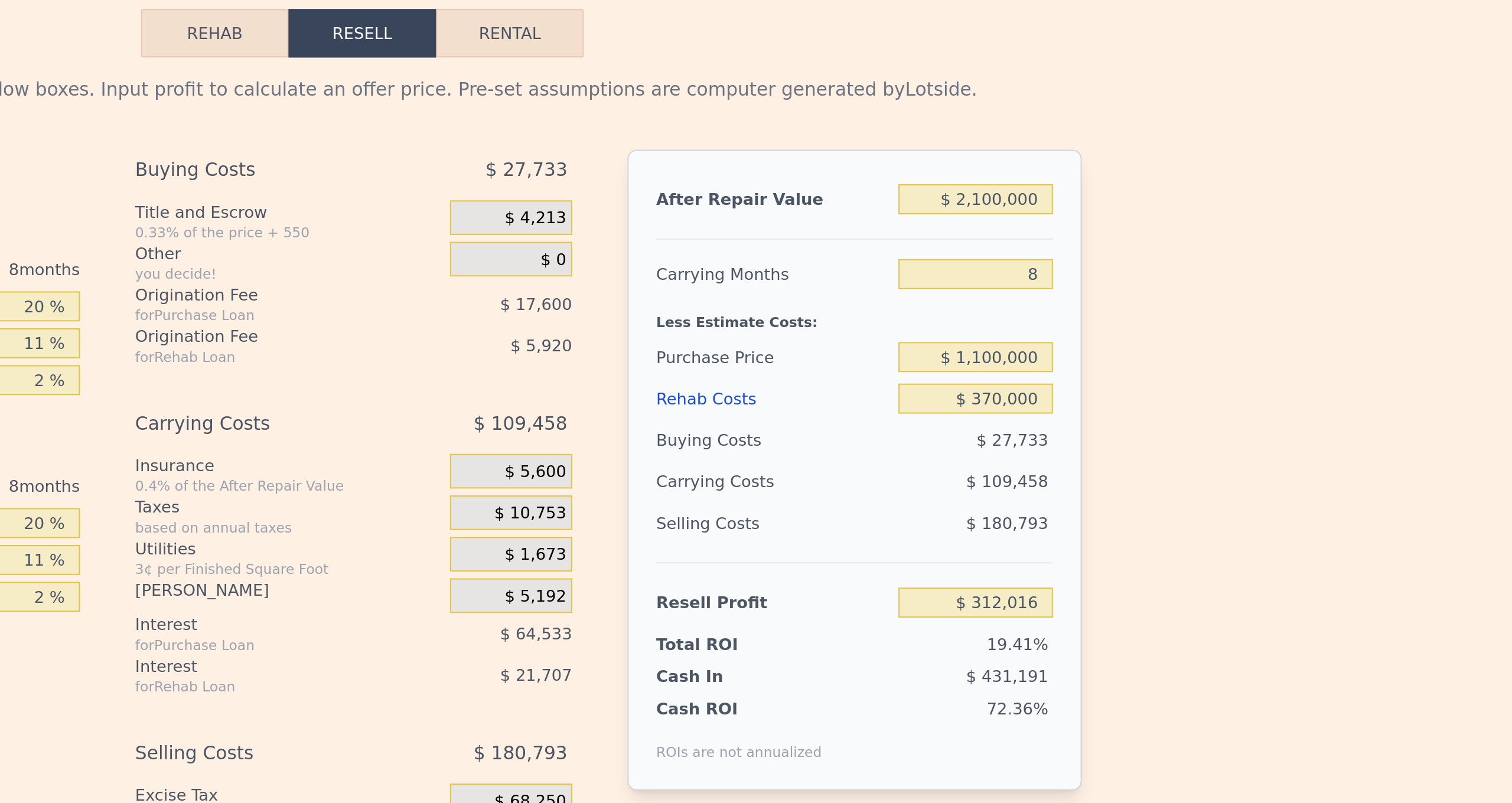
click at [985, 436] on div "$ 109,458" at bounding box center [1047, 447] width 125 height 22
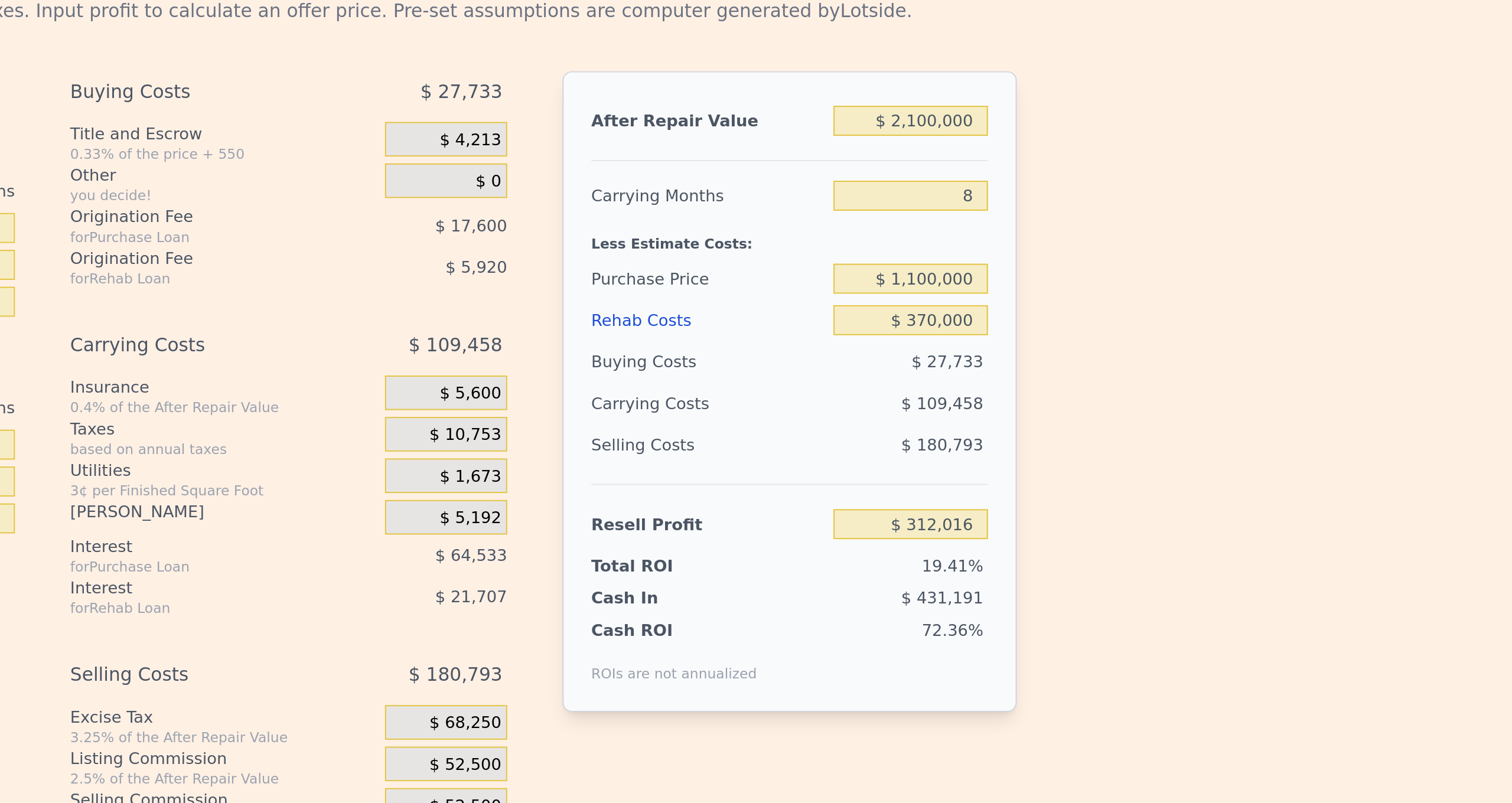
scroll to position [1650, 0]
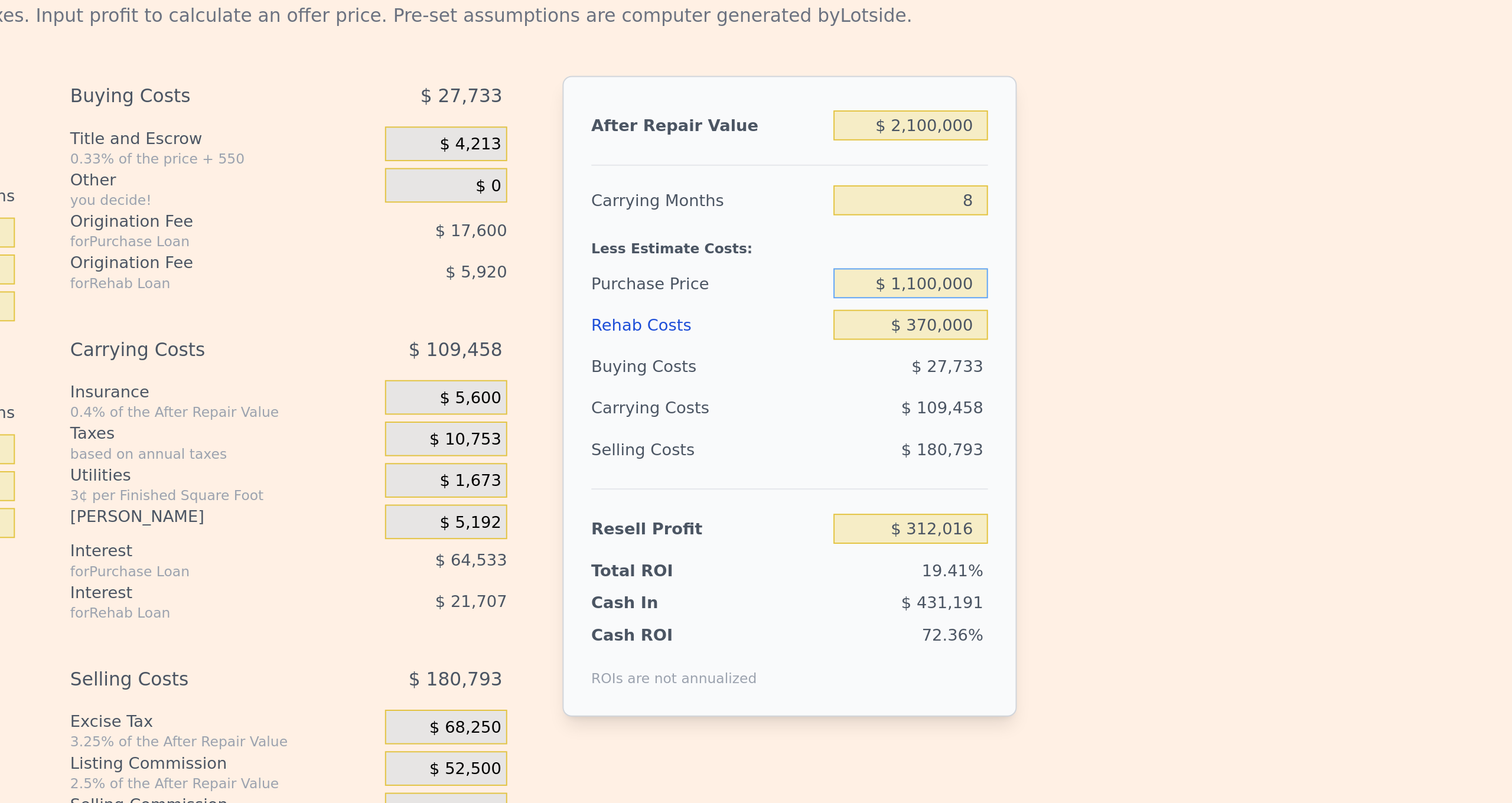
click at [1031, 339] on input "$ 1,100,000" at bounding box center [1070, 346] width 79 height 15
type input "$ 1,150,000"
type input "$ 258,121"
click at [567, 232] on div "Edit the assumptions in yellow boxes. Input profit to calculate an offer price.…" at bounding box center [756, 421] width 1511 height 457
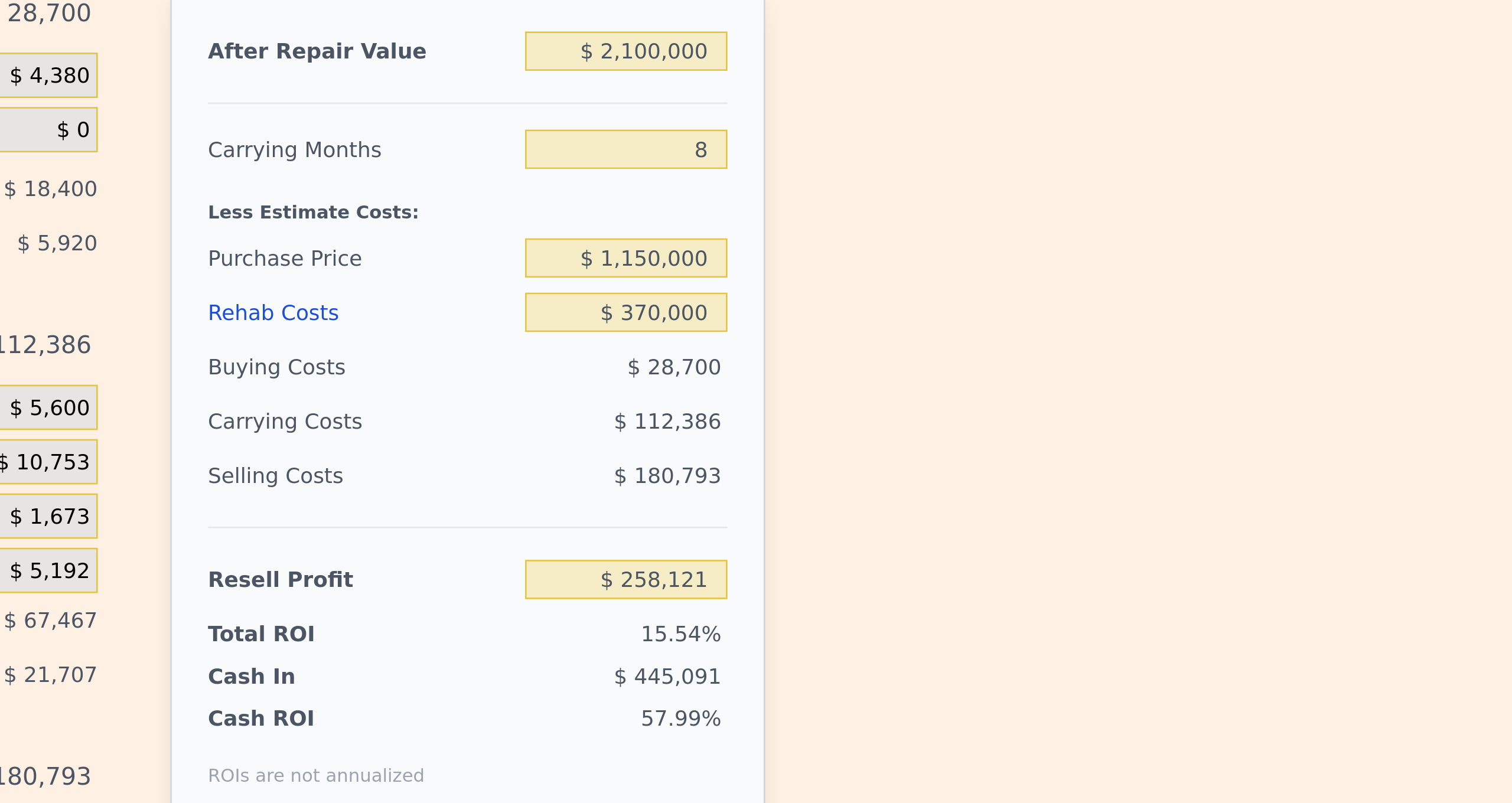
scroll to position [1642, 0]
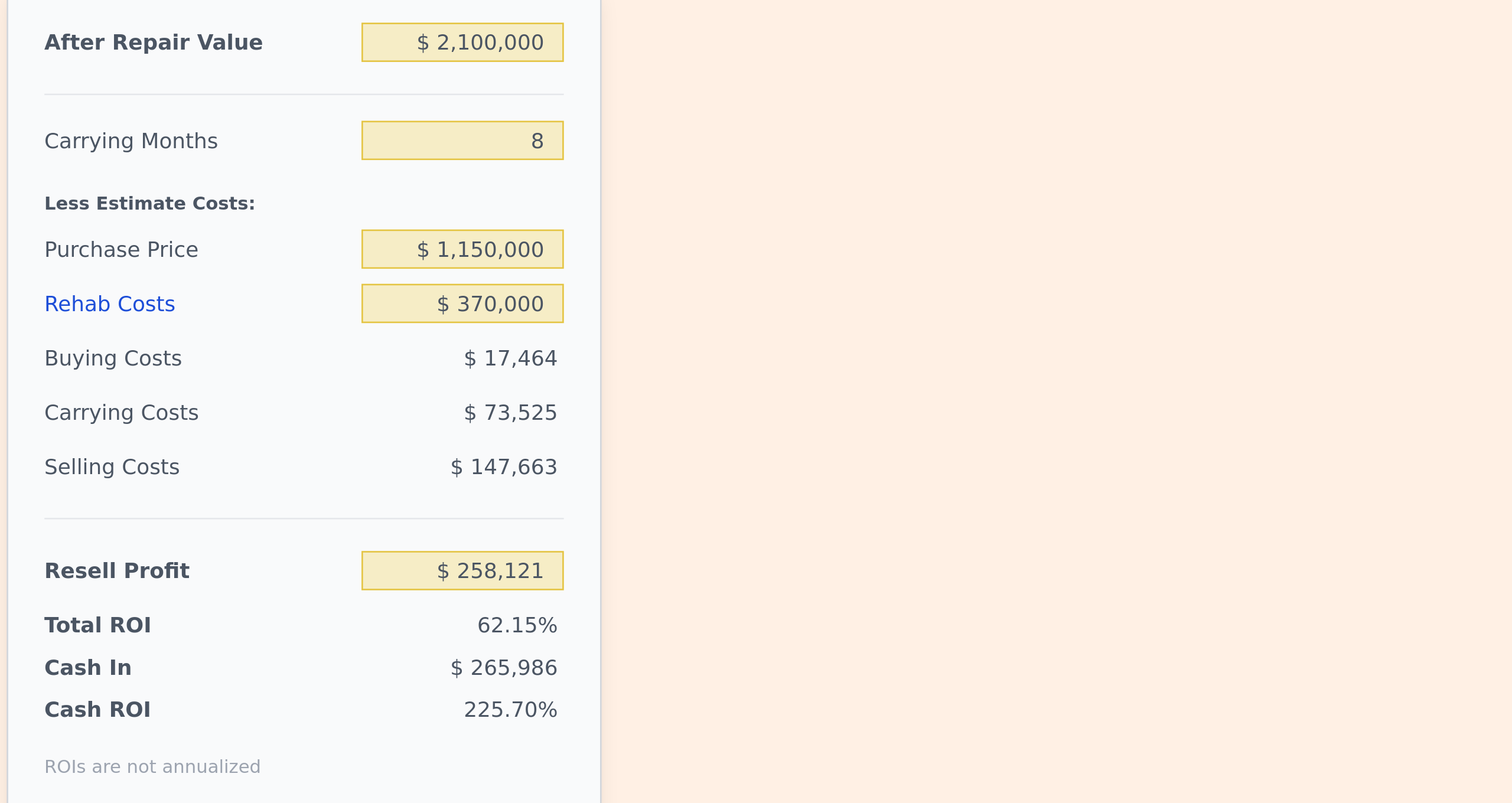
type input "$ 1,714,000"
type input "$ 0"
type input "$ 600,348"
